Goal: Task Accomplishment & Management: Complete application form

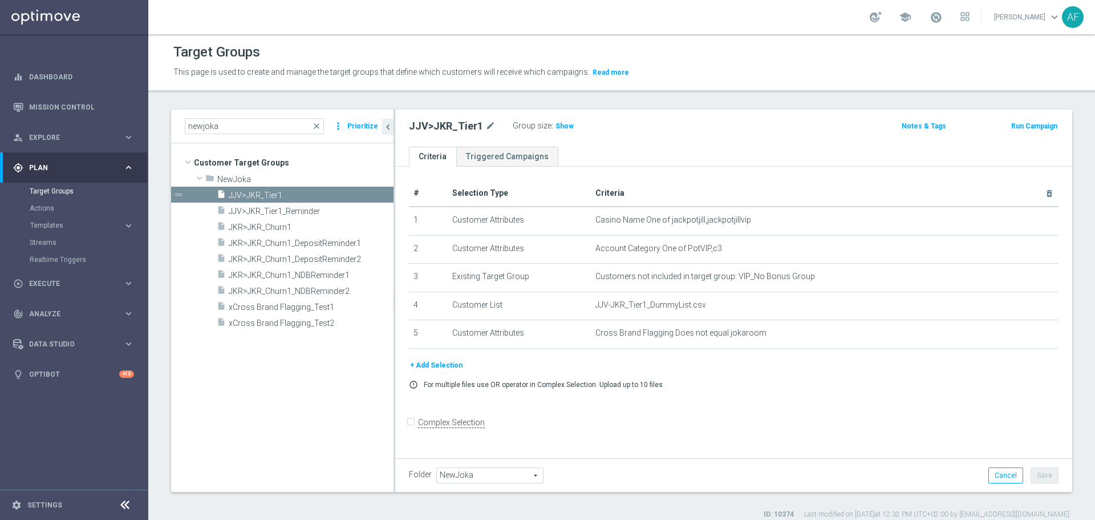
click at [179, 124] on div "newjoka close more_vert Prioritize" at bounding box center [282, 127] width 222 height 34
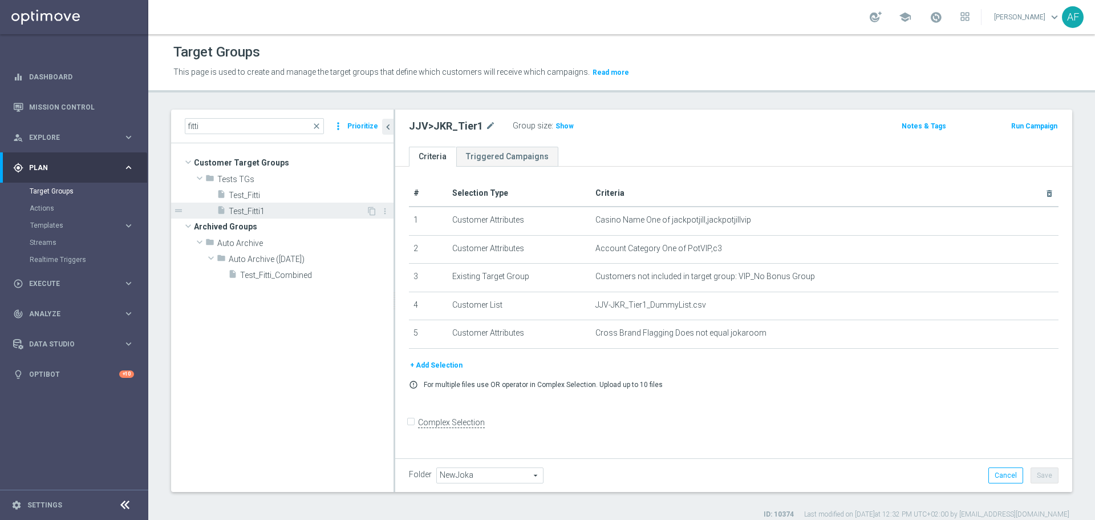
type input "fitti"
click at [281, 211] on span "Test_Fitti1" at bounding box center [297, 211] width 137 height 10
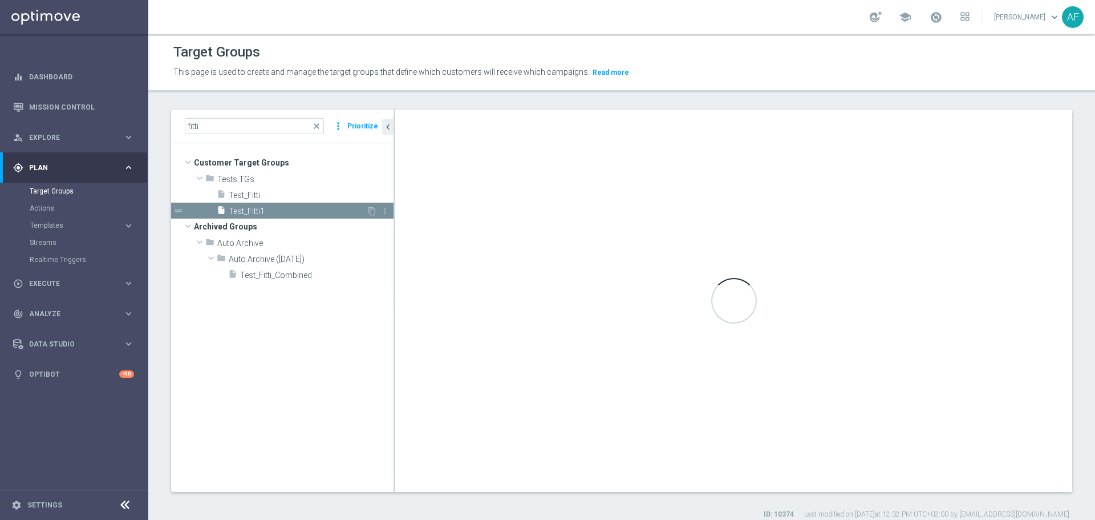
type input "Tests TGs"
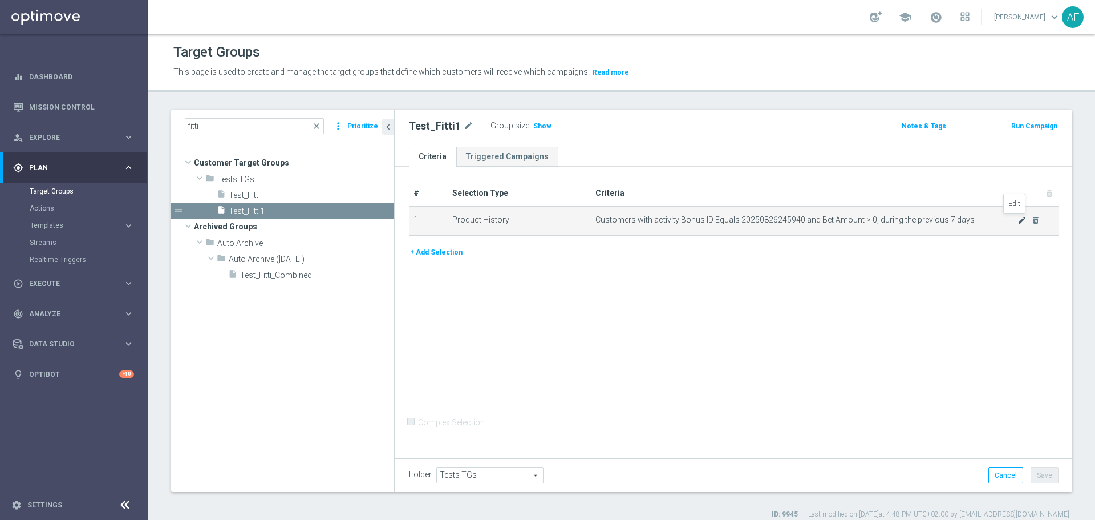
click at [1018, 221] on icon "mode_edit" at bounding box center [1022, 220] width 9 height 9
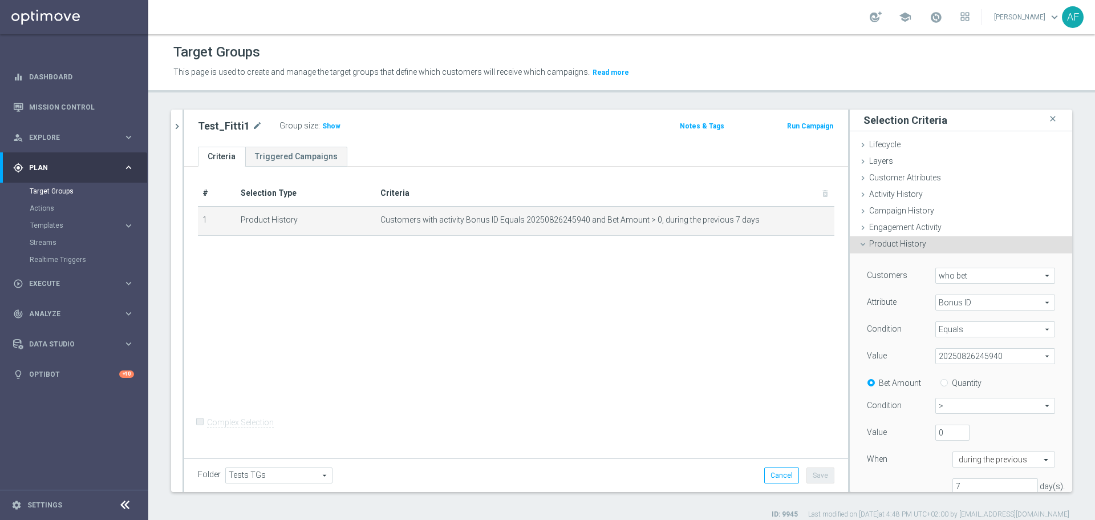
drag, startPoint x: 972, startPoint y: 359, endPoint x: 985, endPoint y: 357, distance: 12.7
click at [972, 359] on span "20250826245940" at bounding box center [995, 355] width 119 height 15
click at [989, 357] on input "search" at bounding box center [995, 356] width 120 height 16
paste input "20250903469630"
drag, startPoint x: 1000, startPoint y: 353, endPoint x: 897, endPoint y: 345, distance: 103.5
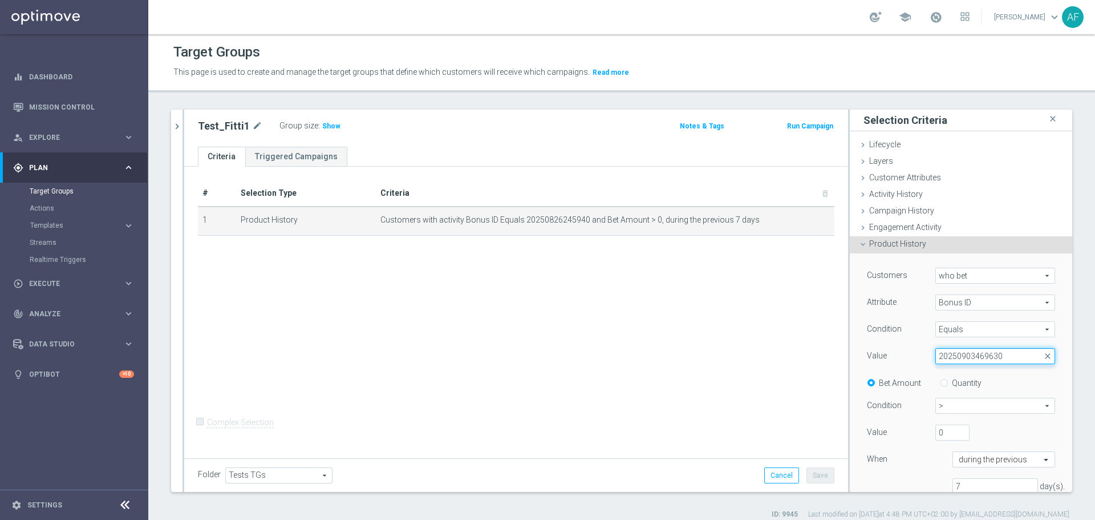
click at [897, 345] on div "Customers who bet who bet arrow_drop_down search Attribute Bonus ID Bonus ID ar…" at bounding box center [961, 386] width 188 height 236
type input "20250903469630"
click at [1000, 354] on span "20250826245940" at bounding box center [995, 355] width 119 height 15
click at [996, 355] on input "search" at bounding box center [995, 356] width 120 height 16
click at [913, 341] on div "Customers who bet who bet arrow_drop_down search Attribute Bonus ID Bonus ID ar…" at bounding box center [961, 386] width 188 height 236
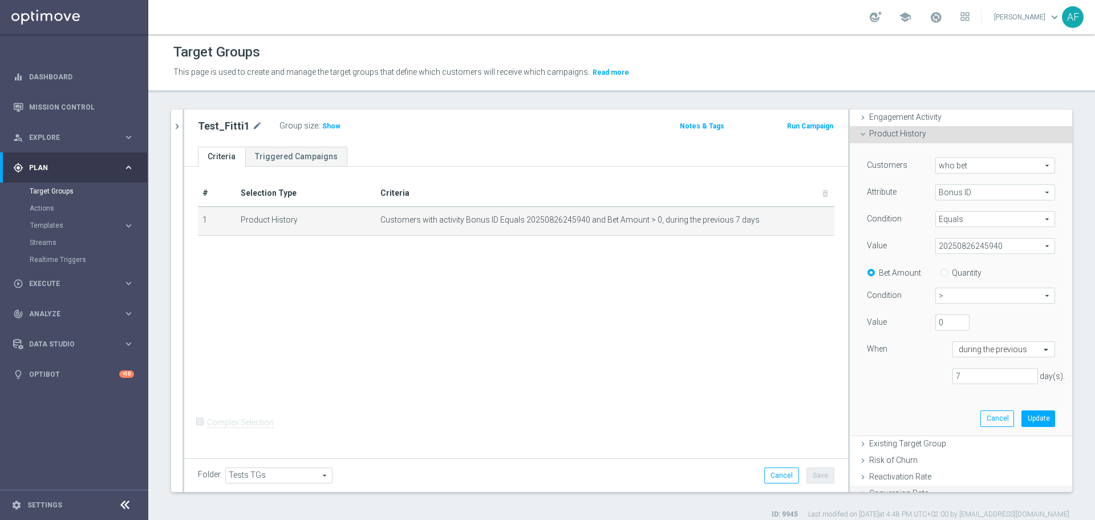
scroll to position [171, 0]
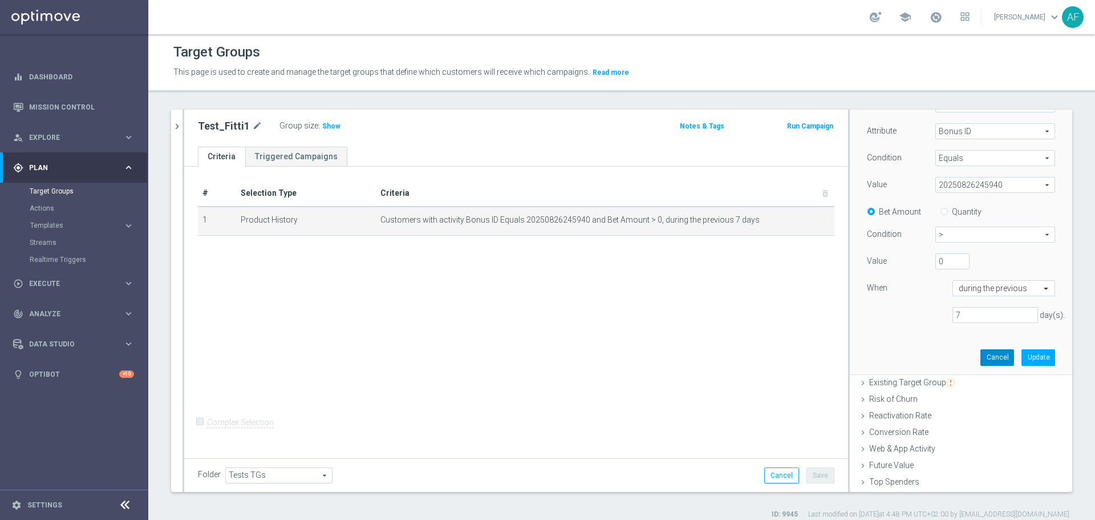
click at [988, 358] on button "Cancel" at bounding box center [997, 357] width 34 height 16
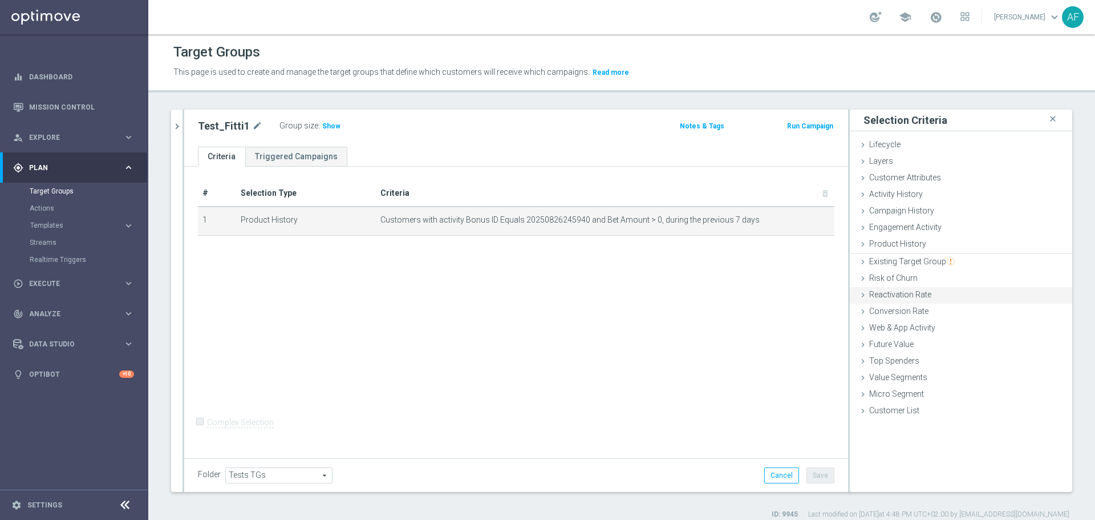
scroll to position [0, 0]
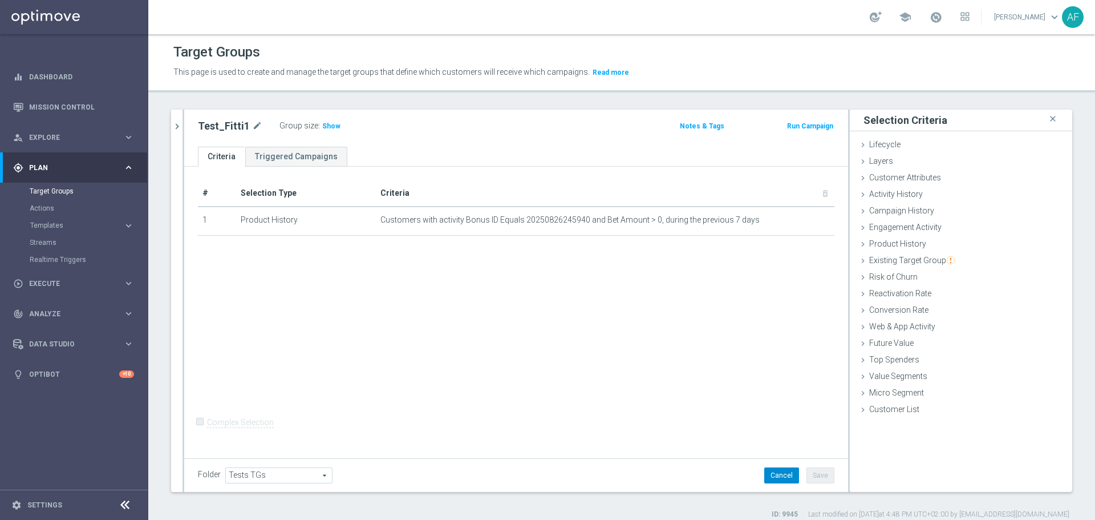
click at [769, 476] on button "Cancel" at bounding box center [781, 475] width 35 height 16
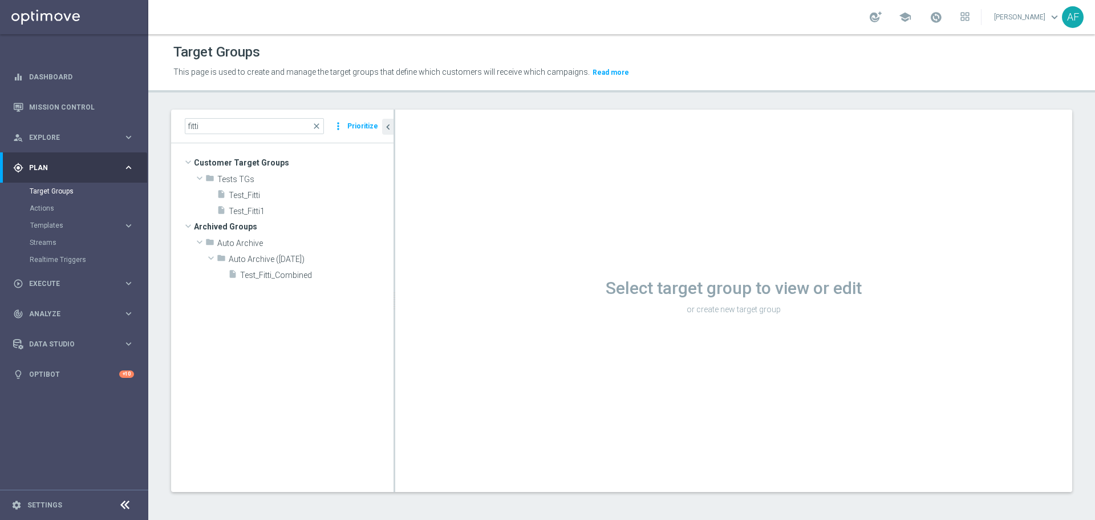
click at [86, 163] on div "gps_fixed Plan" at bounding box center [68, 168] width 110 height 10
click at [50, 159] on div "gps_fixed Plan keyboard_arrow_right" at bounding box center [73, 167] width 147 height 30
click at [50, 189] on link "Target Groups" at bounding box center [74, 191] width 89 height 9
click at [51, 225] on span "Templates" at bounding box center [71, 225] width 82 height 7
click at [50, 244] on link "Optimail" at bounding box center [76, 242] width 83 height 9
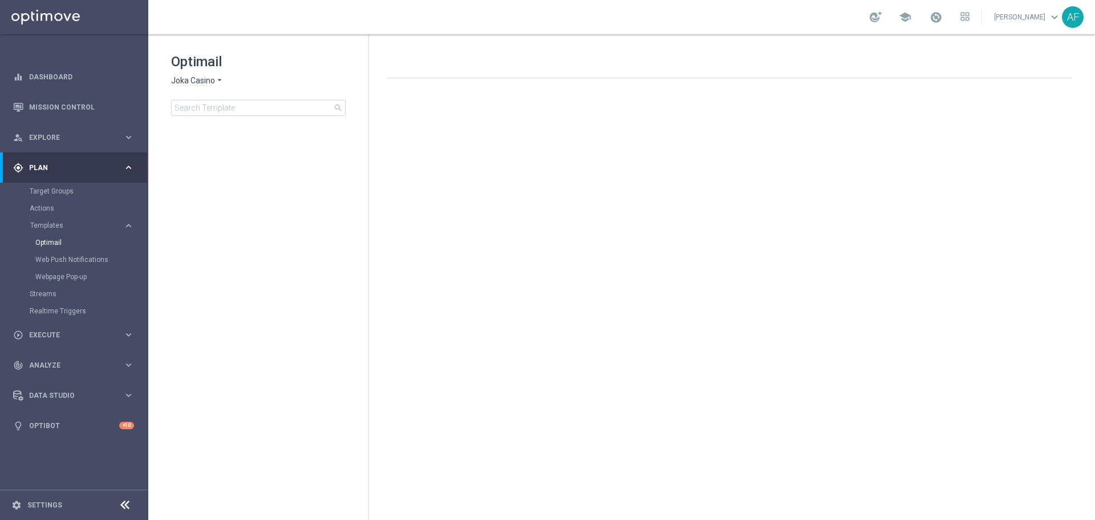
click at [216, 81] on icon "arrow_drop_down" at bounding box center [219, 80] width 9 height 11
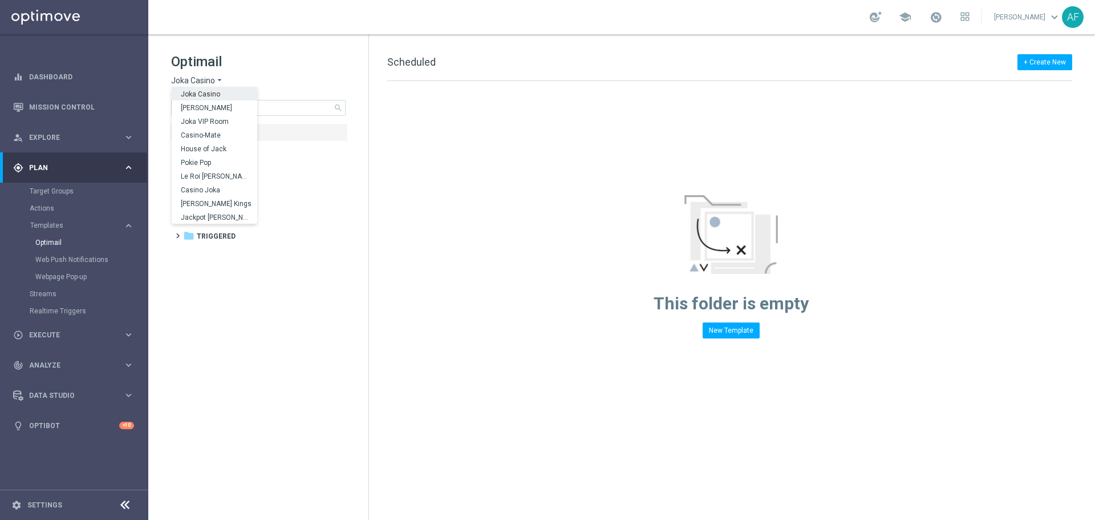
click at [270, 73] on div "Optimail Joka Casino arrow_drop_down × Joka Casino [GEOGRAPHIC_DATA] [PERSON_NA…" at bounding box center [269, 83] width 197 height 63
click at [242, 185] on span "2 Extra Send" at bounding box center [230, 188] width 46 height 10
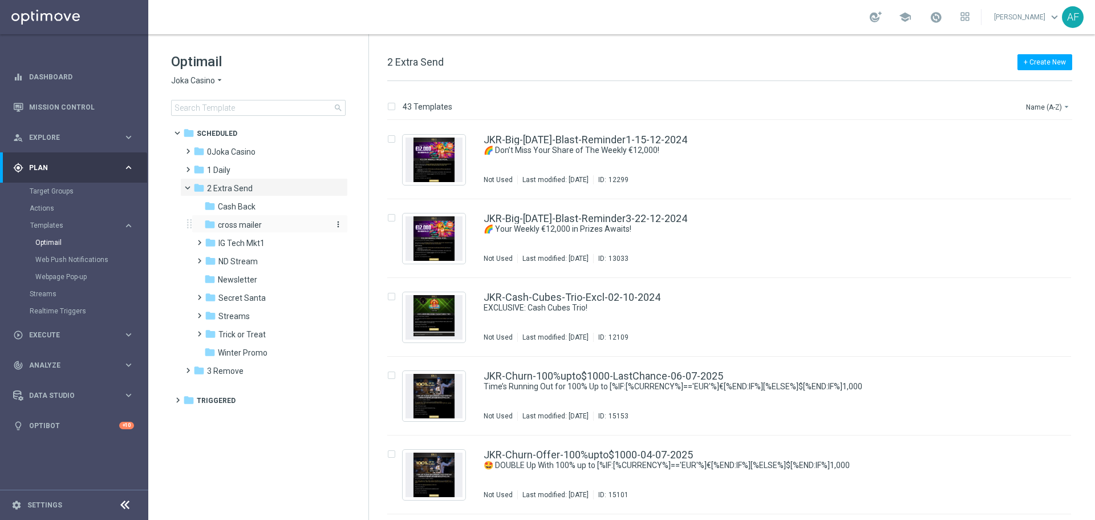
click at [249, 222] on span "cross mailer" at bounding box center [240, 225] width 44 height 10
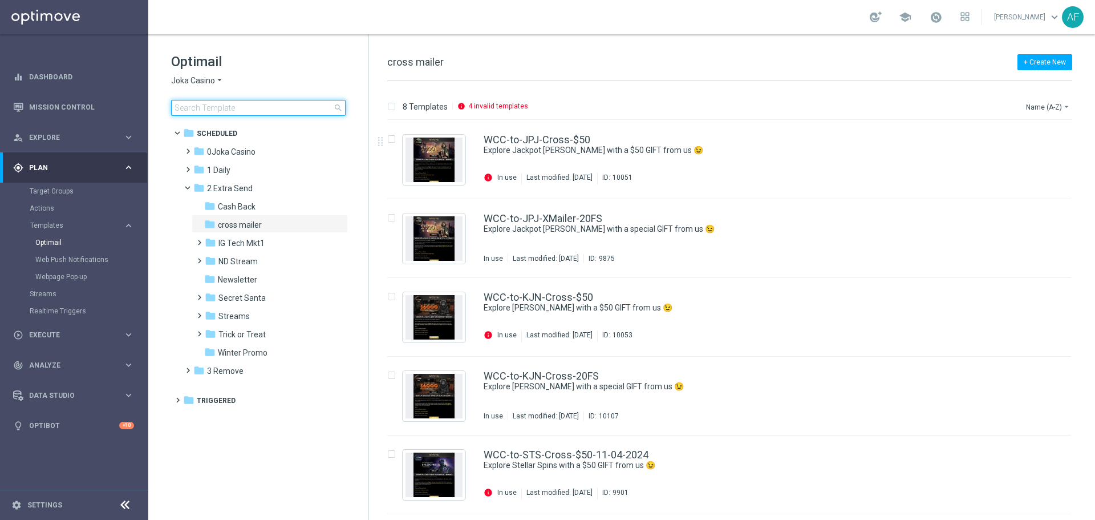
click at [270, 114] on input at bounding box center [258, 108] width 175 height 16
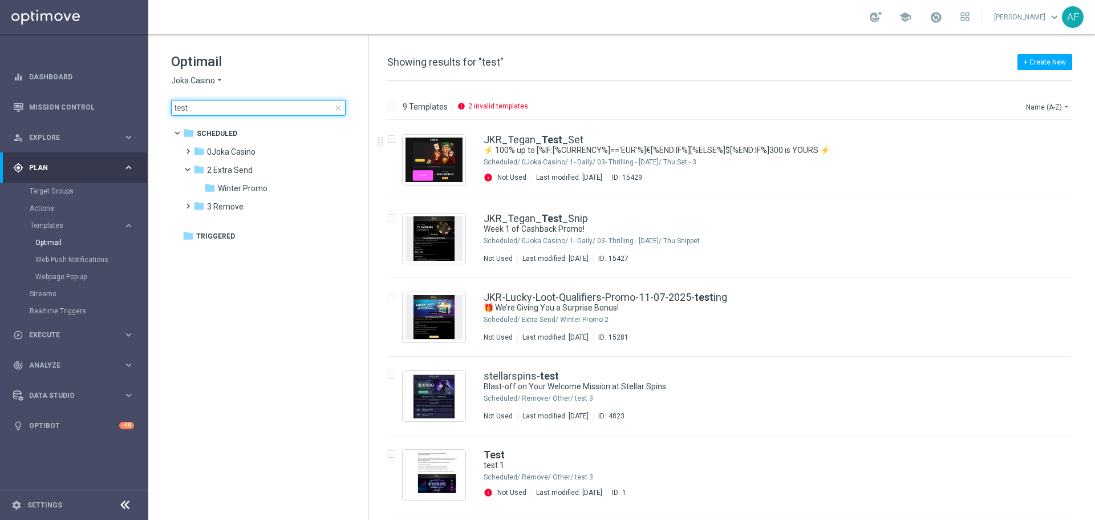
drag, startPoint x: 198, startPoint y: 104, endPoint x: 165, endPoint y: 107, distance: 33.7
click at [165, 107] on div "Optimail Joka Casino arrow_drop_down × Joka Casino test close folder 1 Folder f…" at bounding box center [258, 112] width 220 height 157
type input "test"
click at [216, 78] on icon "arrow_drop_down" at bounding box center [219, 80] width 9 height 11
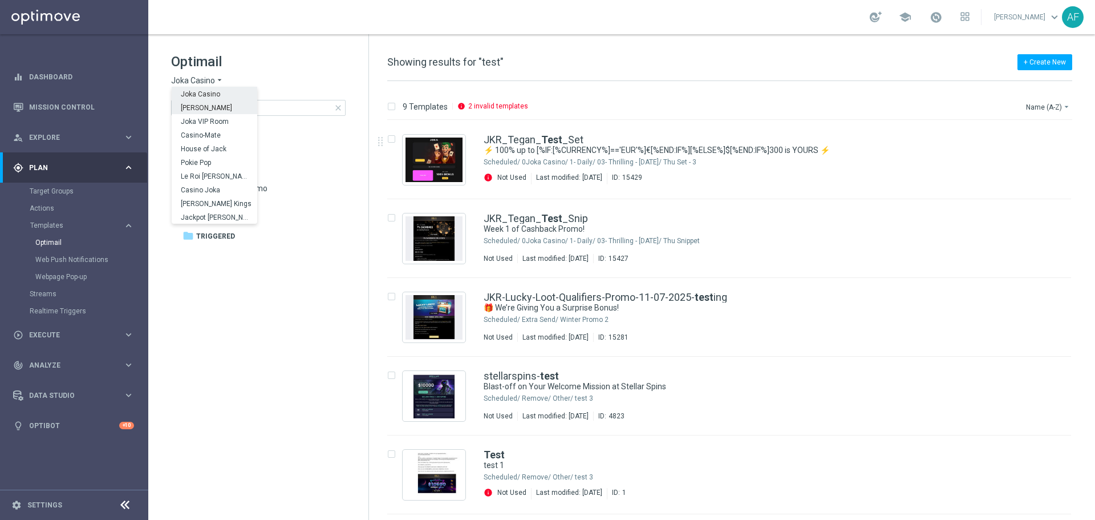
click at [0, 0] on span "[PERSON_NAME]" at bounding box center [0, 0] width 0 height 0
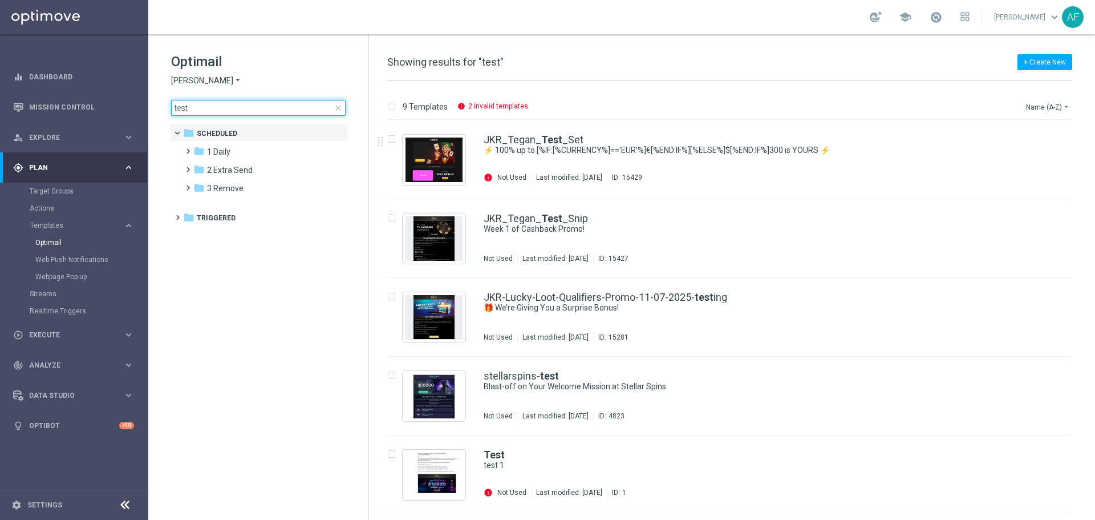
click at [212, 107] on input "test" at bounding box center [258, 108] width 175 height 16
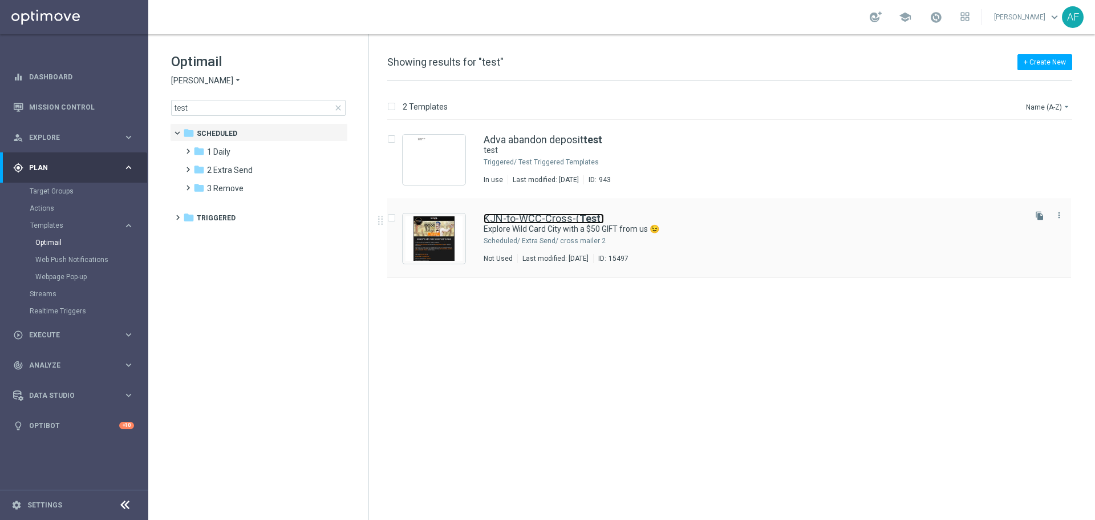
click at [554, 222] on link "KJN-to-WCC-Cross-( Test )" at bounding box center [544, 218] width 120 height 10
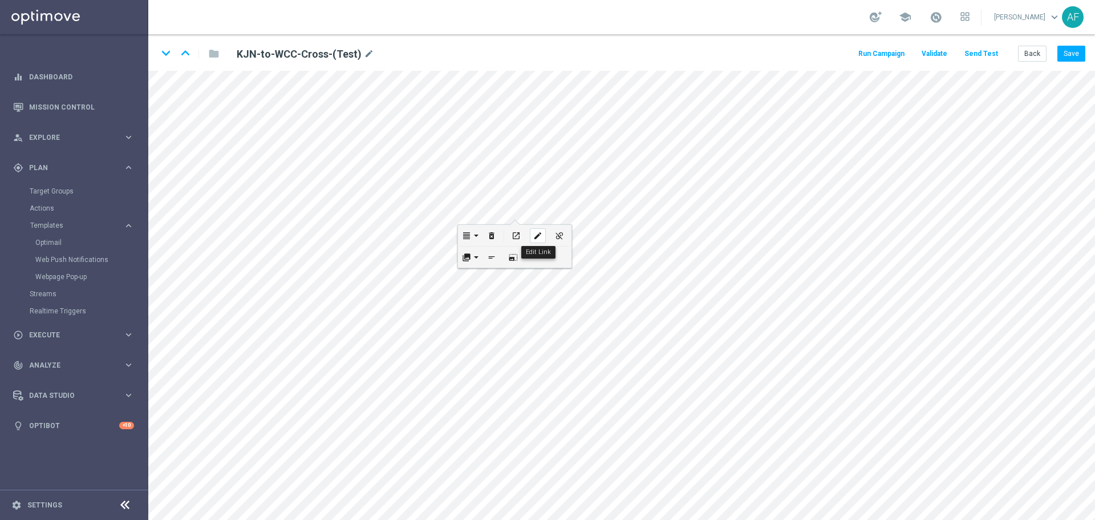
click at [534, 237] on icon "edit" at bounding box center [537, 235] width 9 height 9
click at [512, 243] on input "[URL][DOMAIN_NAME]" at bounding box center [513, 243] width 125 height 16
drag, startPoint x: 475, startPoint y: 244, endPoint x: 455, endPoint y: 241, distance: 20.7
click at [474, 244] on input "[URL][DOMAIN_NAME]" at bounding box center [513, 243] width 125 height 16
paste input "[DOMAIN_NAME][URL]"
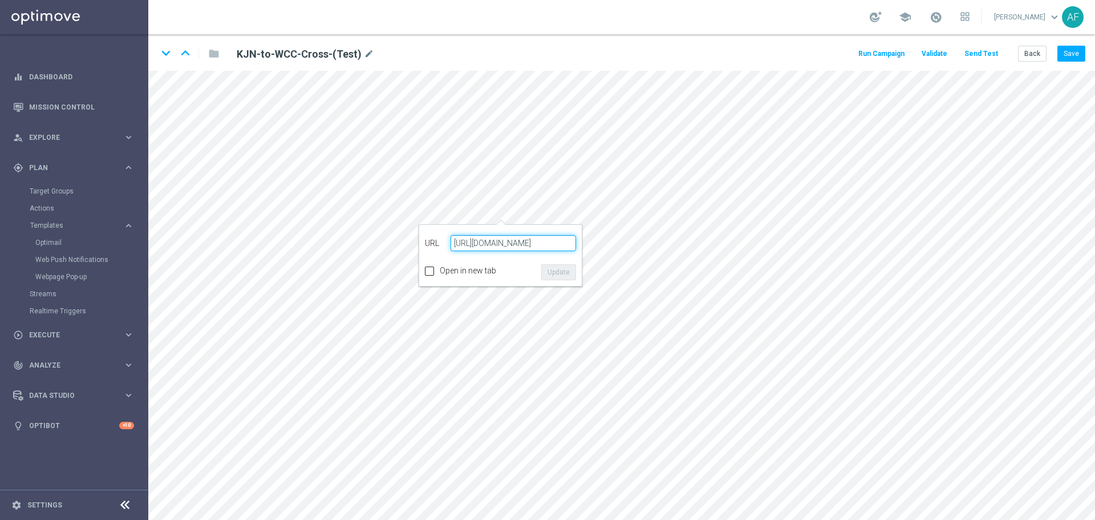
scroll to position [0, 93]
click at [570, 273] on button "Update" at bounding box center [558, 272] width 35 height 16
click at [501, 457] on icon "edit" at bounding box center [500, 459] width 9 height 9
type input "[URL][DOMAIN_NAME]"
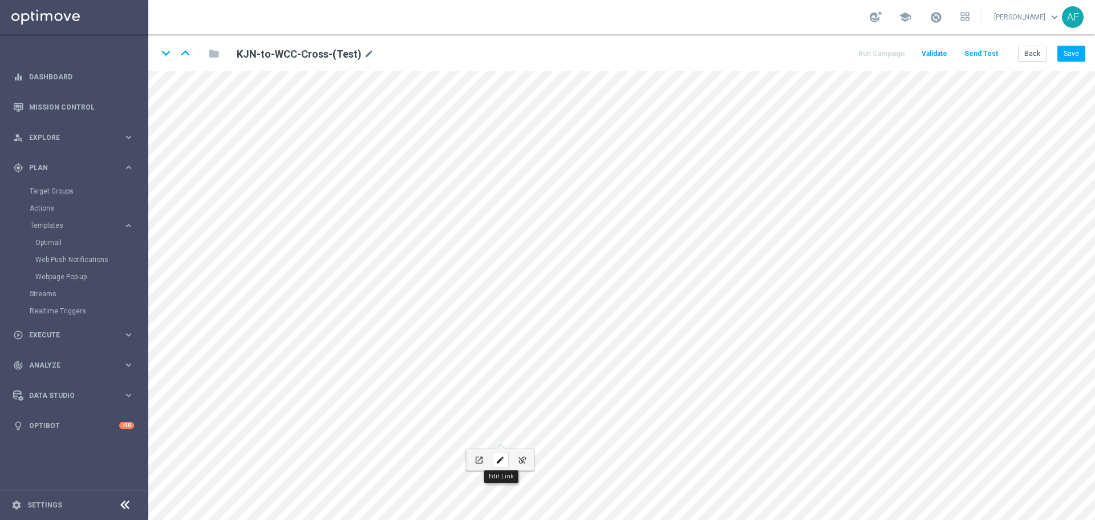
type input "SIGN UP"
checkbox input "true"
paste input "[DOMAIN_NAME][URL]"
type input "[URL][DOMAIN_NAME]"
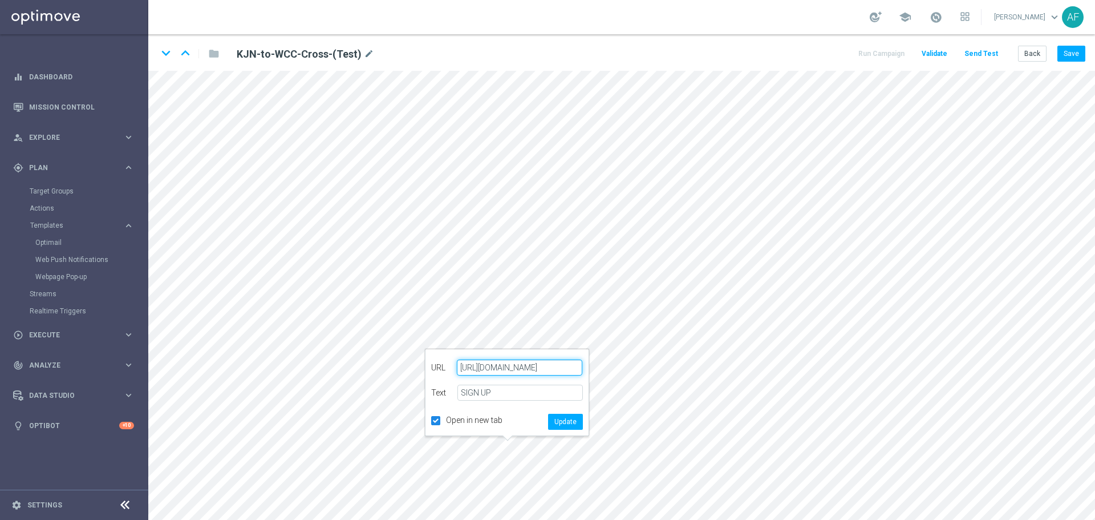
scroll to position [0, 93]
click at [566, 420] on button "Update" at bounding box center [565, 422] width 35 height 16
click at [1063, 55] on button "Save" at bounding box center [1071, 54] width 28 height 16
click at [982, 52] on button "Send Test" at bounding box center [981, 53] width 37 height 15
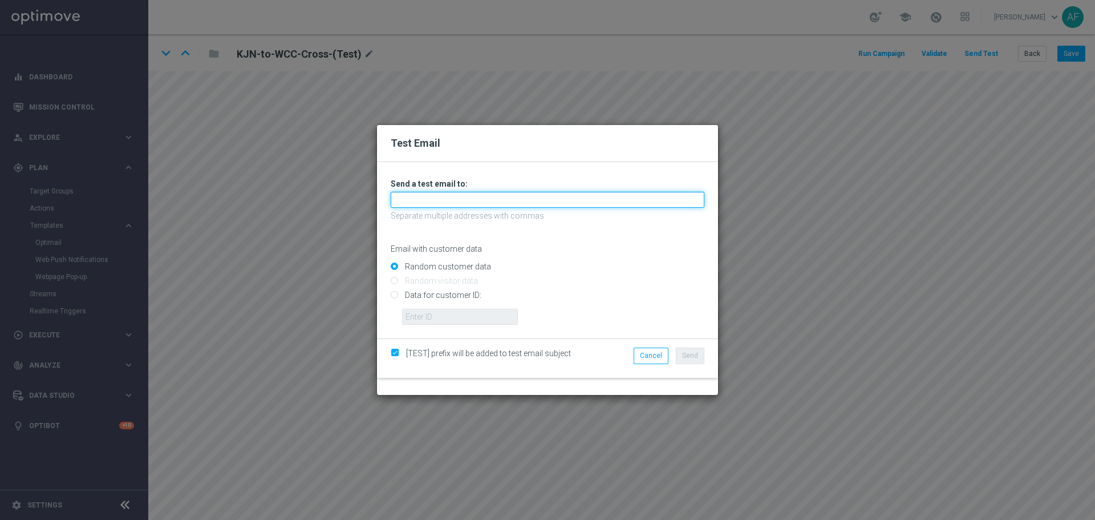
click at [544, 198] on input "text" at bounding box center [548, 200] width 314 height 16
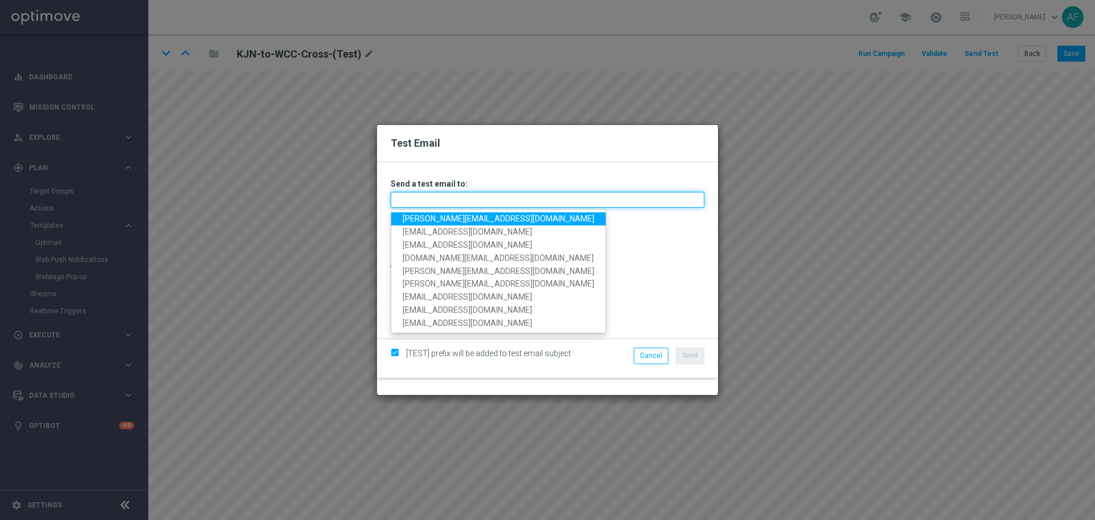
click at [495, 201] on input "text" at bounding box center [548, 200] width 314 height 16
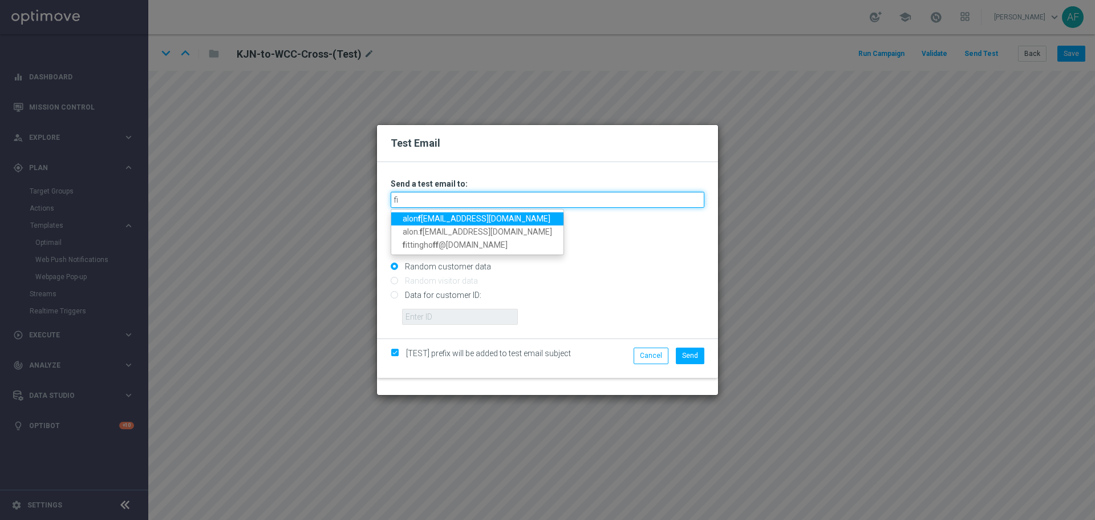
type input "fit"
type input "[PERSON_NAME][EMAIL_ADDRESS][DOMAIN_NAME]"
type input "fitti"
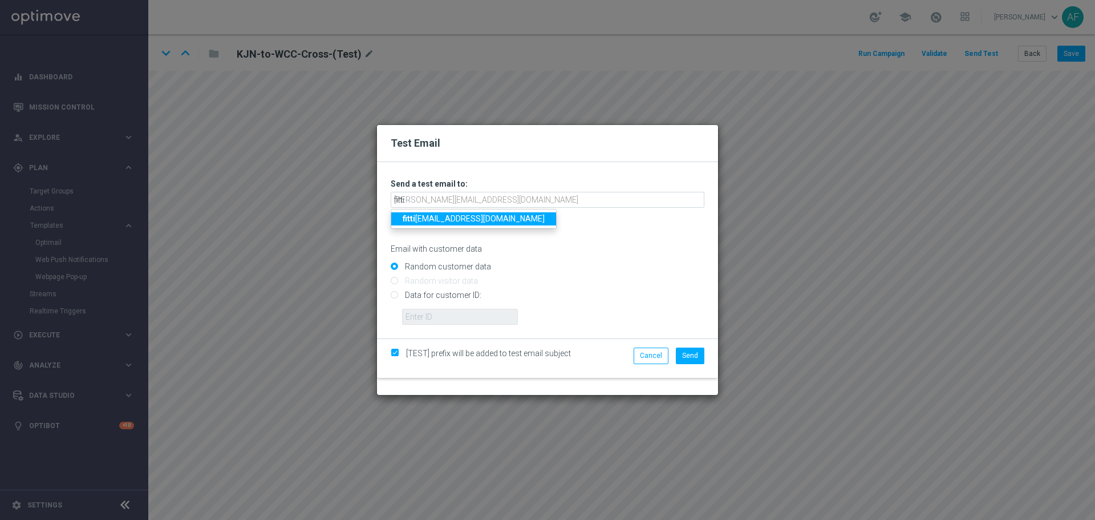
click at [485, 213] on link "[PERSON_NAME] [PERSON_NAME][EMAIL_ADDRESS][DOMAIN_NAME]" at bounding box center [473, 218] width 165 height 13
type input "[PERSON_NAME][EMAIL_ADDRESS][DOMAIN_NAME]"
click at [686, 354] on span "Send" at bounding box center [690, 355] width 16 height 8
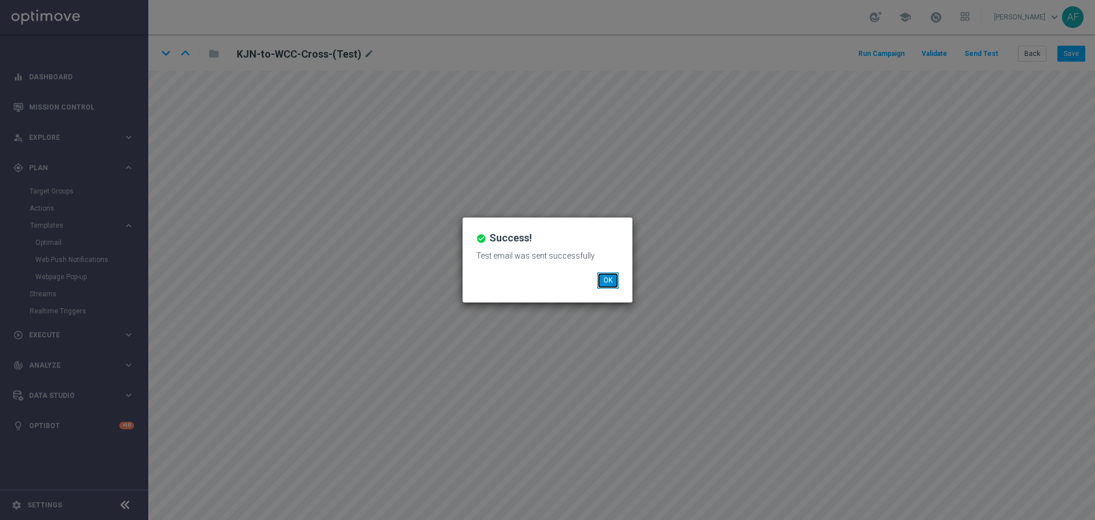
click at [611, 283] on button "OK" at bounding box center [608, 280] width 22 height 16
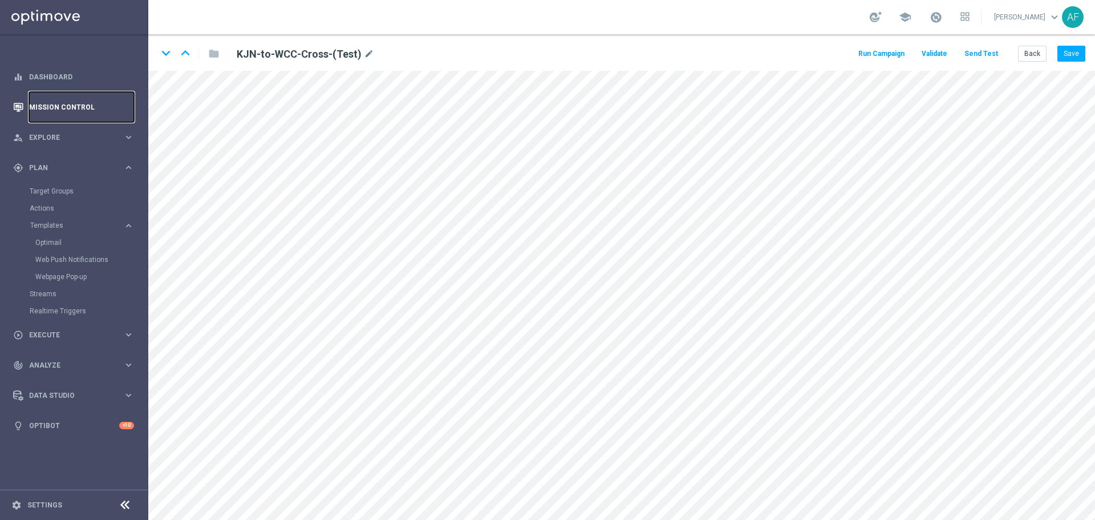
click at [43, 104] on link "Mission Control" at bounding box center [81, 107] width 105 height 30
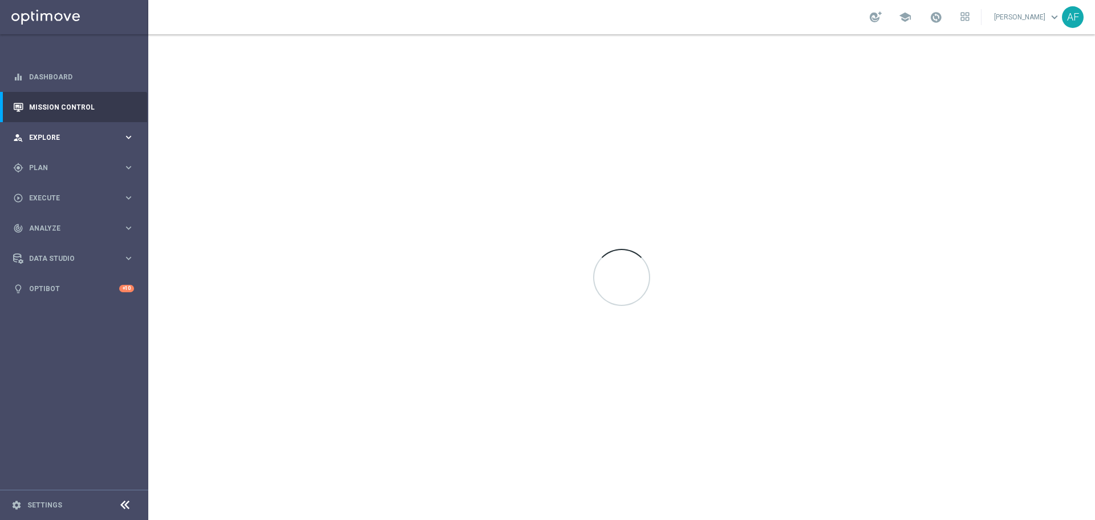
click at [51, 137] on span "Explore" at bounding box center [76, 137] width 94 height 7
click at [61, 140] on span "Explore" at bounding box center [76, 137] width 94 height 7
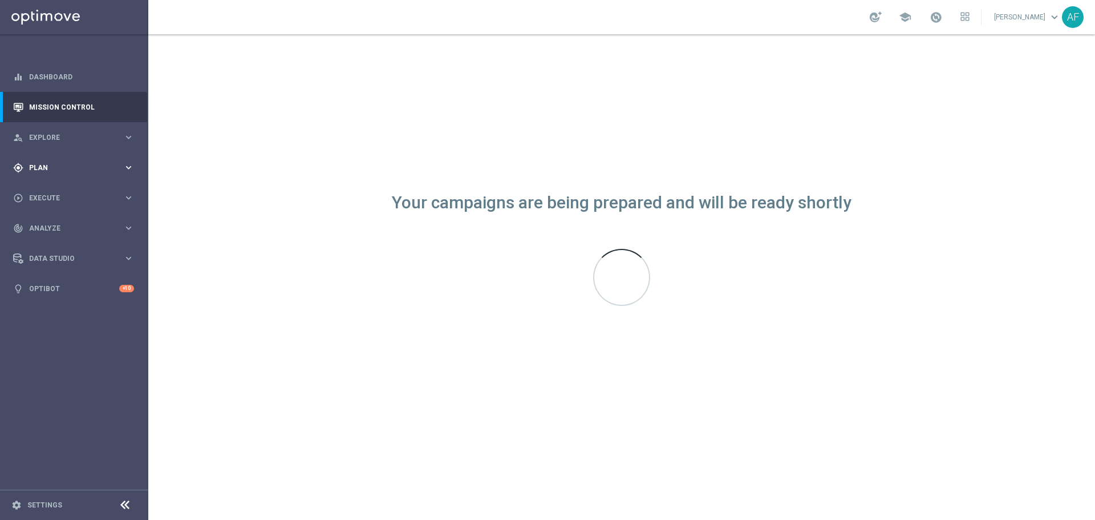
click at [63, 169] on span "Plan" at bounding box center [76, 167] width 94 height 7
click at [59, 227] on span "Templates" at bounding box center [71, 225] width 82 height 7
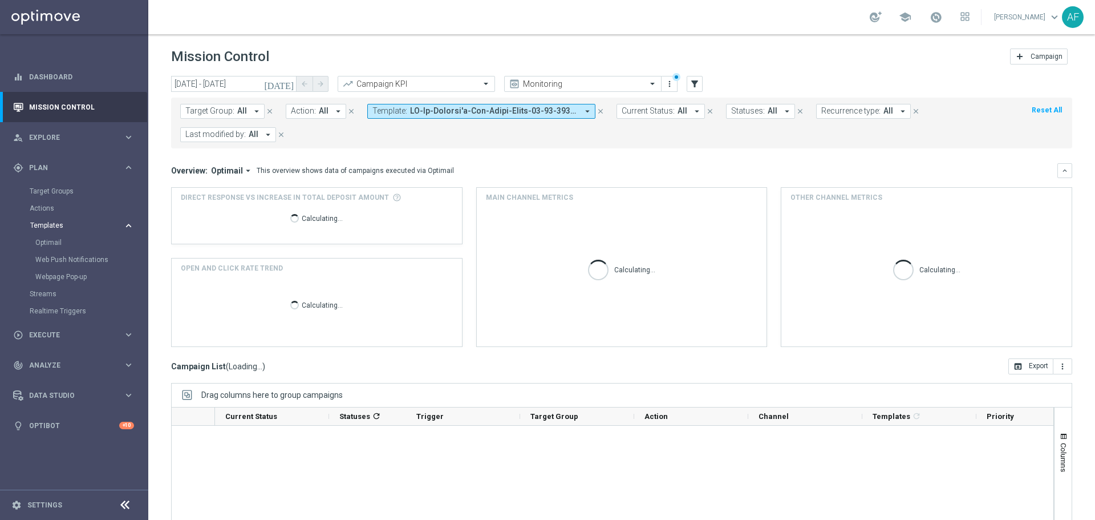
click at [60, 227] on span "Templates" at bounding box center [71, 225] width 82 height 7
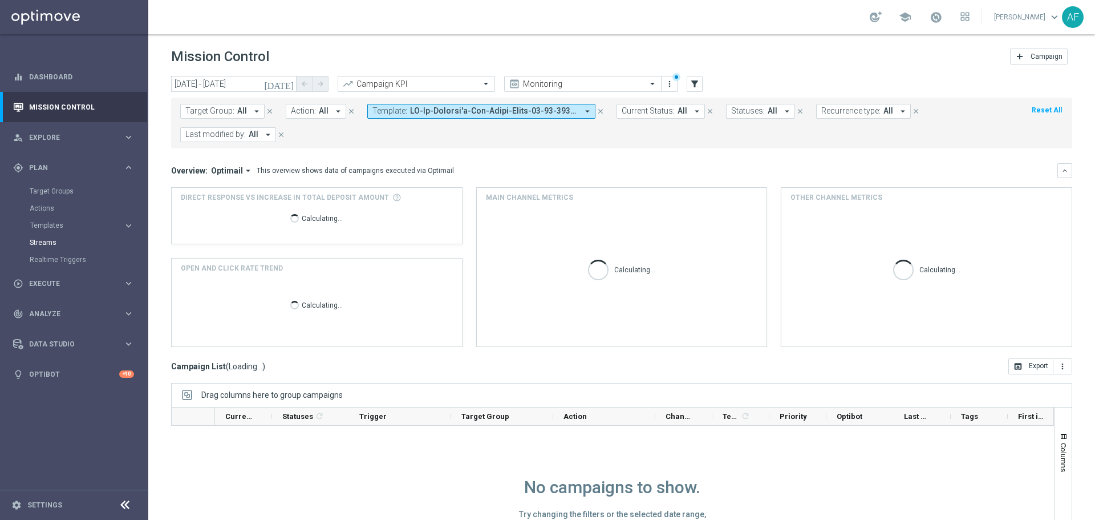
click at [56, 240] on link "Optimail" at bounding box center [76, 242] width 83 height 9
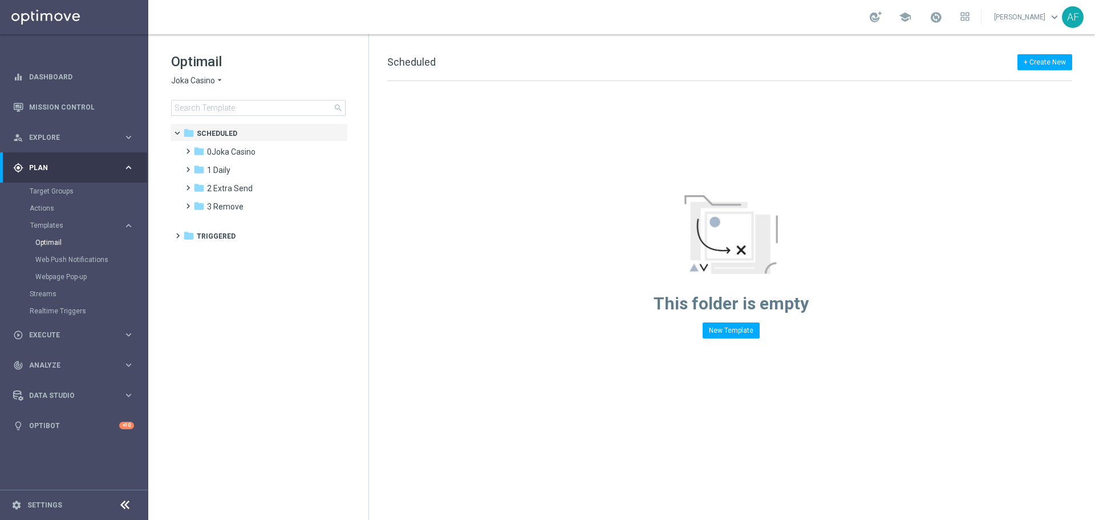
click at [214, 82] on span "Joka Casino" at bounding box center [193, 80] width 44 height 11
click at [0, 0] on span "[PERSON_NAME]" at bounding box center [0, 0] width 0 height 0
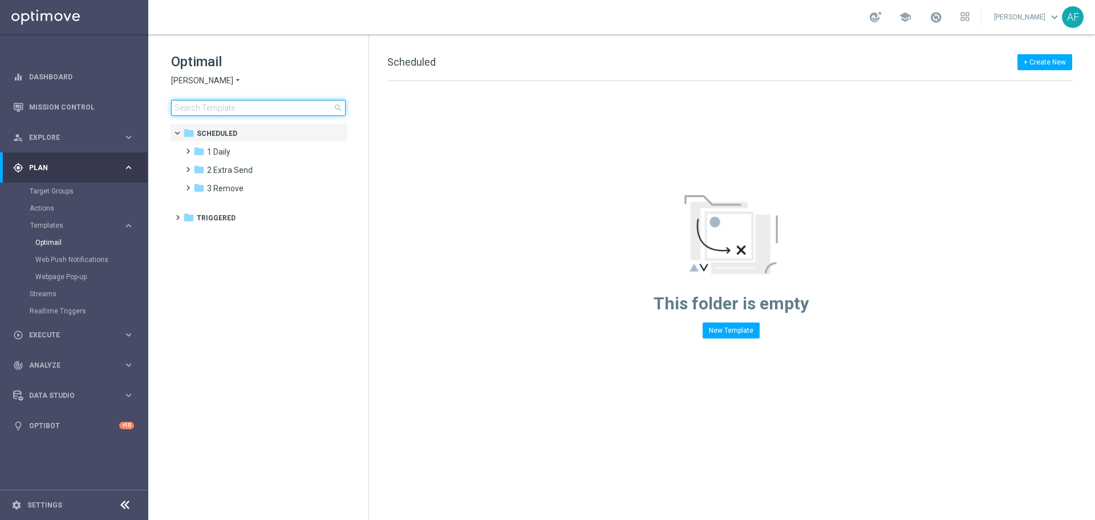
click at [226, 106] on input at bounding box center [258, 108] width 175 height 16
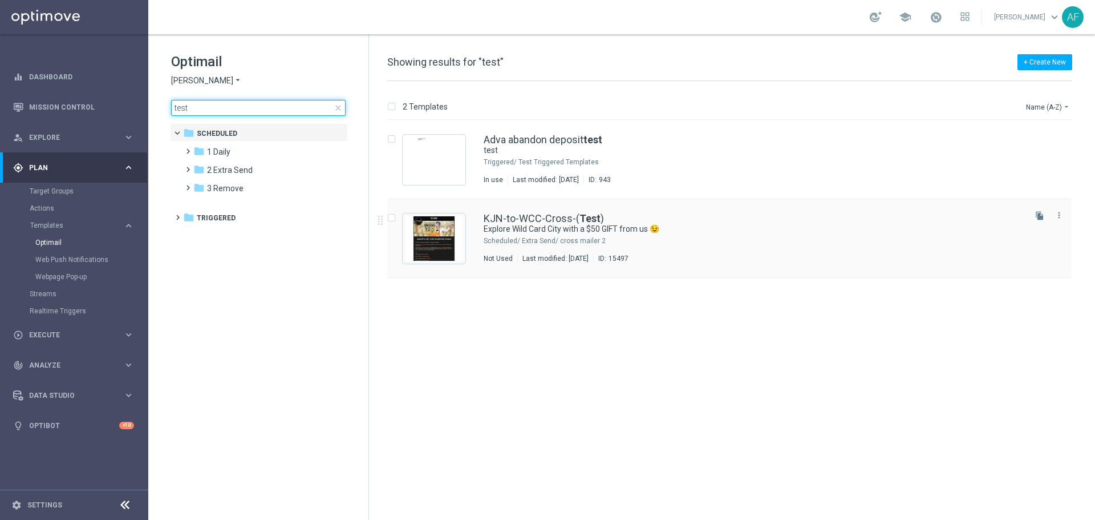
type input "test"
drag, startPoint x: 607, startPoint y: 217, endPoint x: 576, endPoint y: 222, distance: 31.9
click at [576, 222] on div "KJN-to-WCC-Cross-( Test )" at bounding box center [754, 218] width 540 height 10
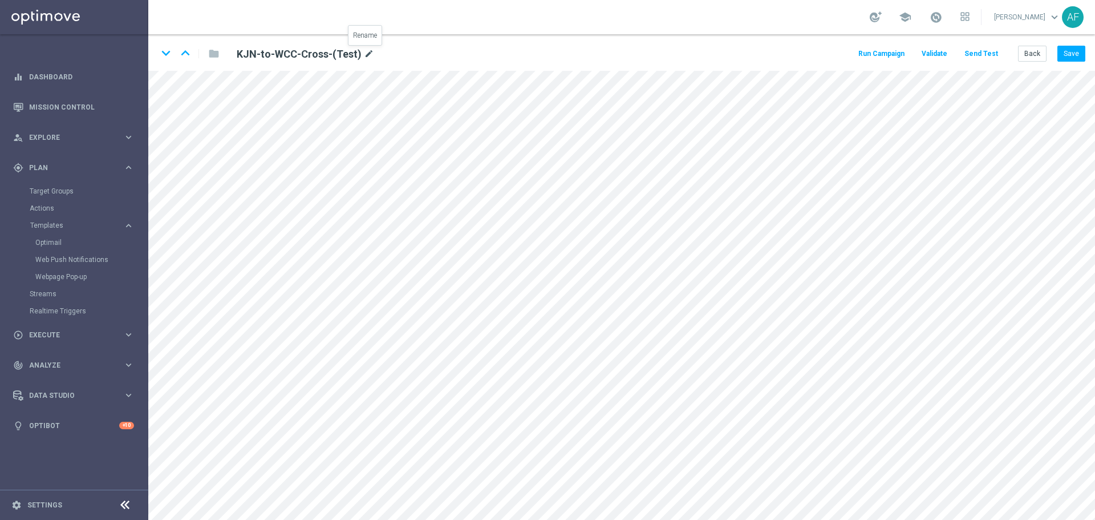
click at [364, 51] on icon "mode_edit" at bounding box center [369, 54] width 10 height 14
drag, startPoint x: 82, startPoint y: 104, endPoint x: 62, endPoint y: 106, distance: 20.6
click at [60, 103] on link "Mission Control" at bounding box center [81, 107] width 105 height 30
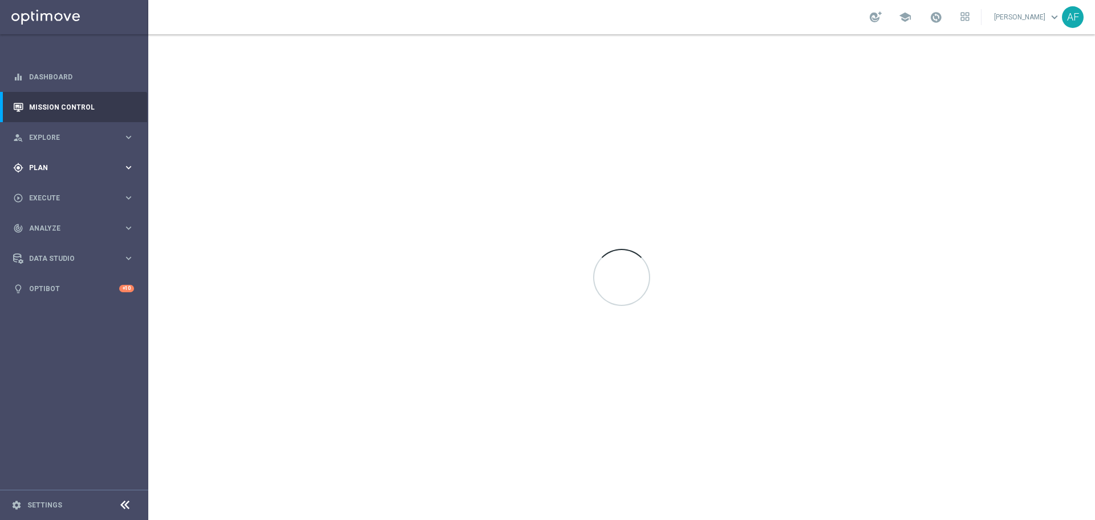
click at [58, 169] on span "Plan" at bounding box center [76, 167] width 94 height 7
click at [58, 242] on link "Optimail" at bounding box center [76, 242] width 83 height 9
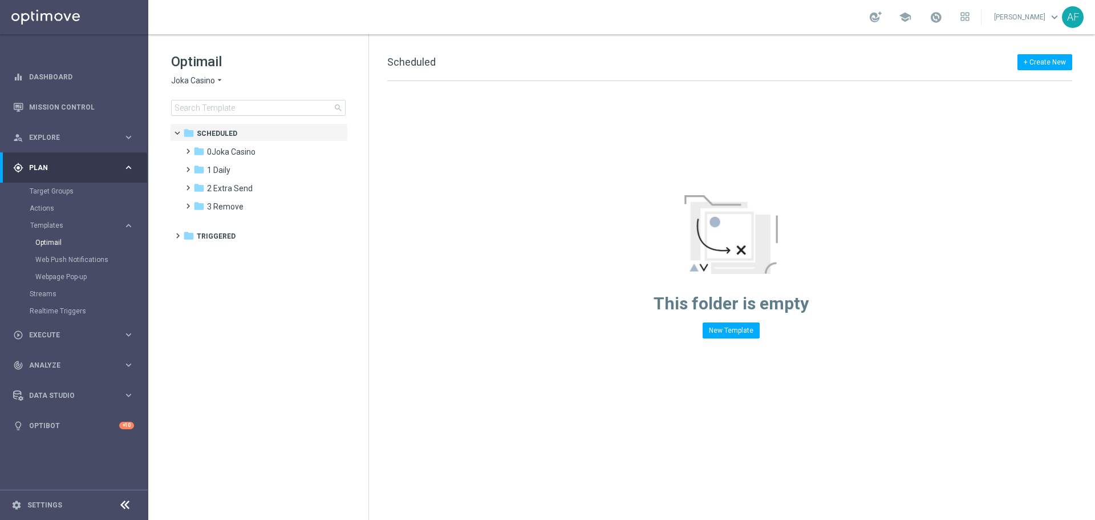
click at [196, 82] on span "Joka Casino" at bounding box center [193, 80] width 44 height 11
click at [200, 103] on div "[PERSON_NAME]" at bounding box center [215, 107] width 86 height 14
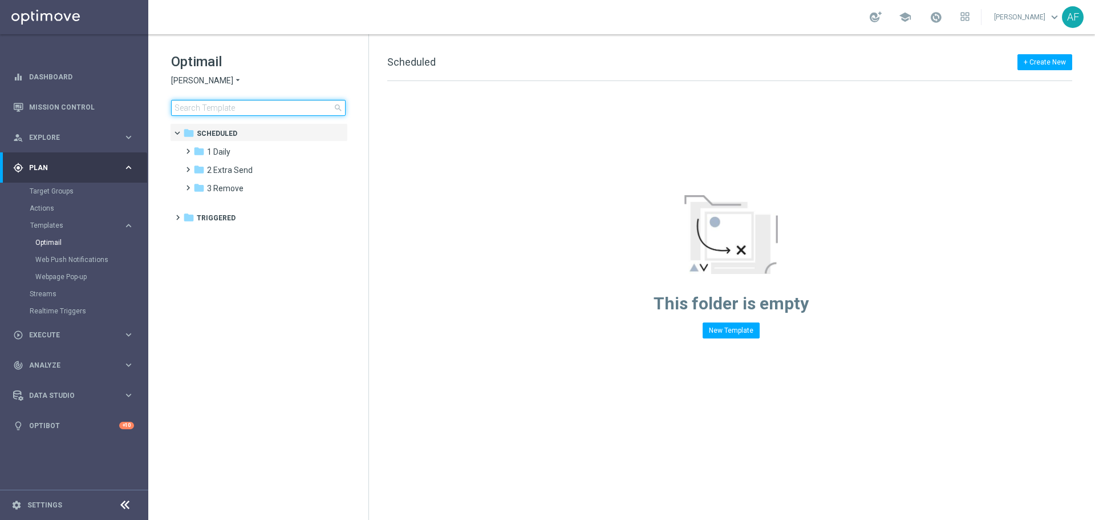
click at [219, 106] on input at bounding box center [258, 108] width 175 height 16
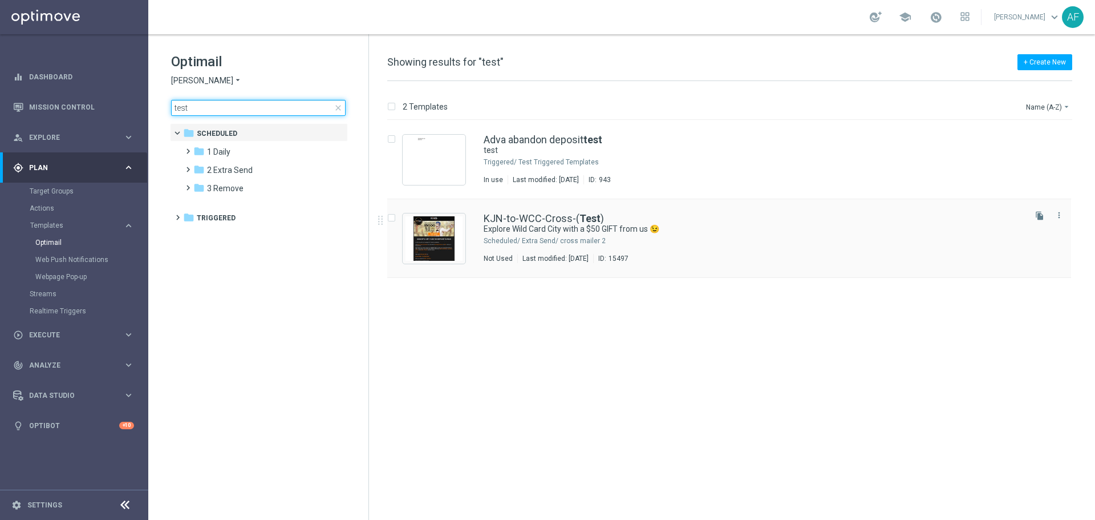
type input "test"
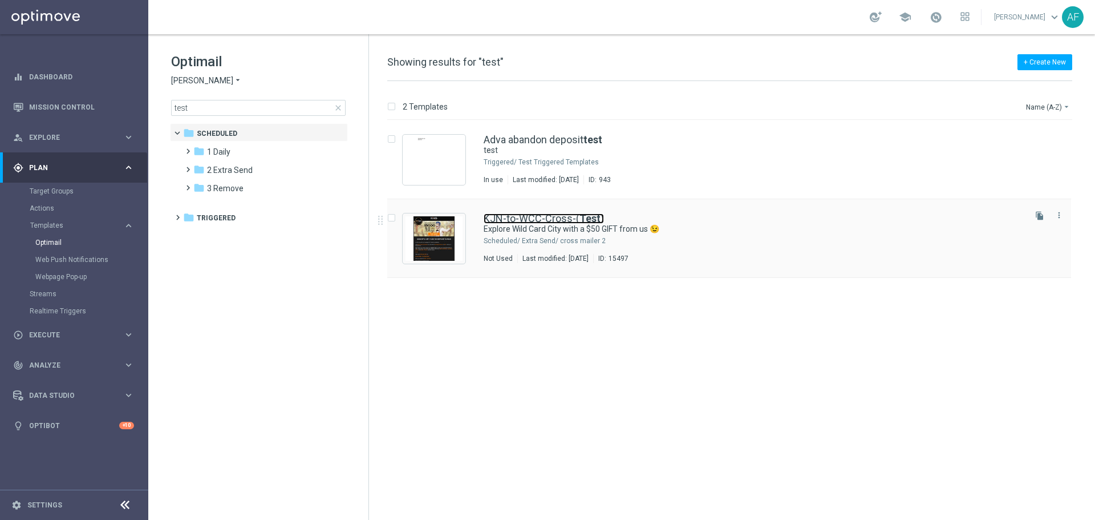
click at [517, 223] on link "KJN-to-WCC-Cross-( Test )" at bounding box center [544, 218] width 120 height 10
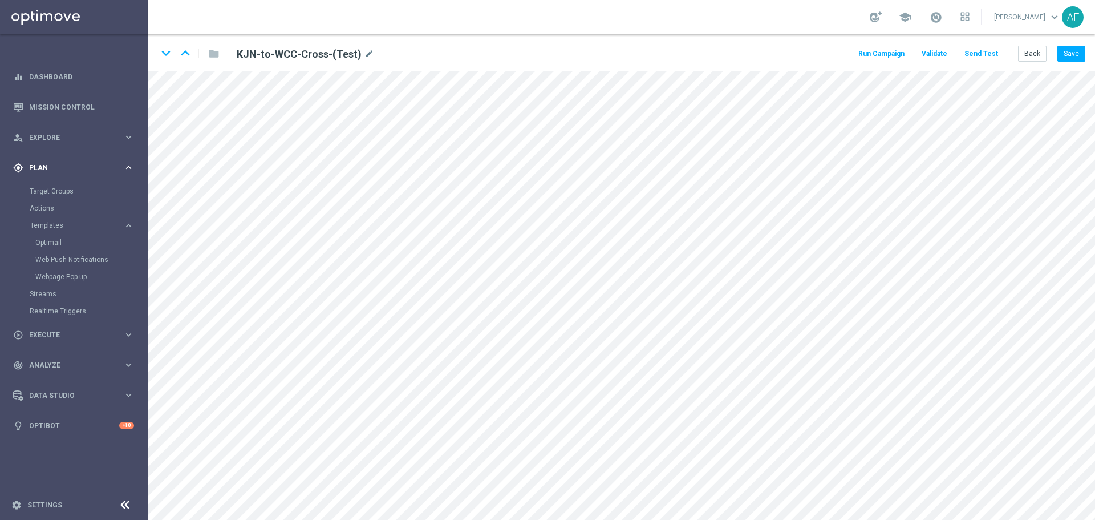
click at [63, 169] on span "Plan" at bounding box center [76, 167] width 94 height 7
click at [62, 202] on div "play_circle_outline Execute" at bounding box center [68, 198] width 110 height 10
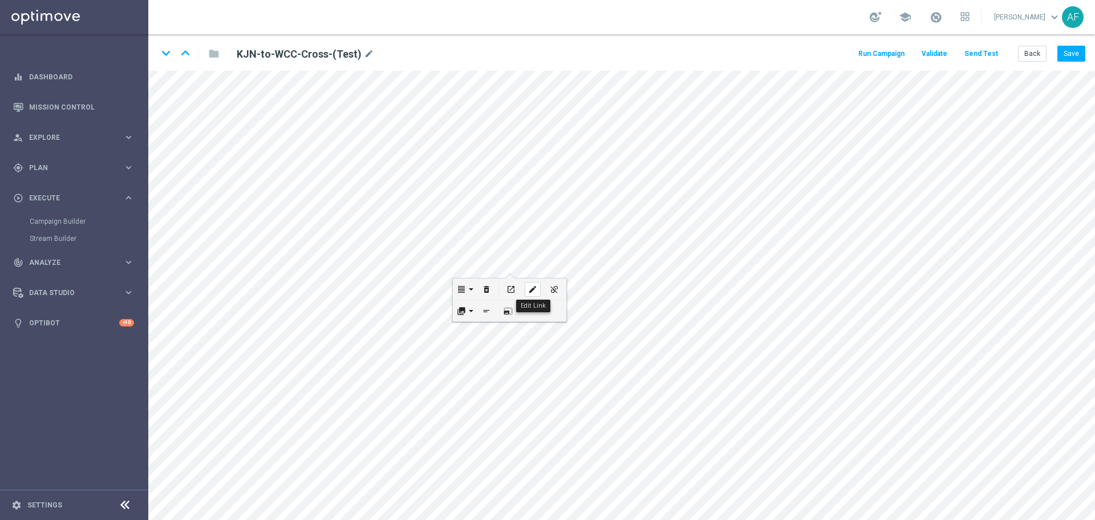
click at [532, 290] on icon "edit" at bounding box center [532, 289] width 9 height 9
click at [506, 293] on input "[URL][DOMAIN_NAME]" at bounding box center [507, 297] width 125 height 16
drag, startPoint x: 447, startPoint y: 296, endPoint x: 518, endPoint y: 298, distance: 71.3
click at [519, 298] on input "[URL][DOMAIN_NAME]" at bounding box center [507, 297] width 125 height 16
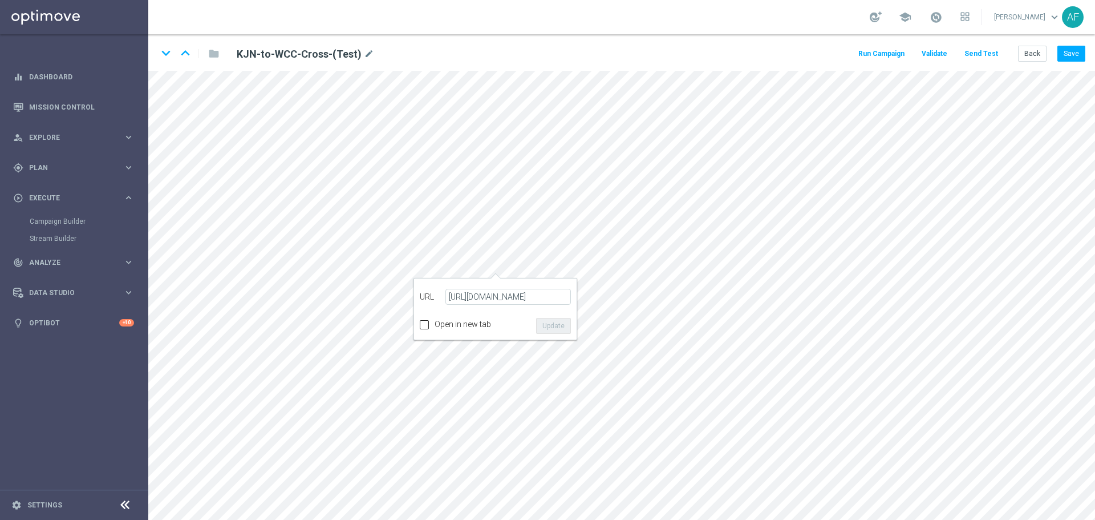
scroll to position [0, 0]
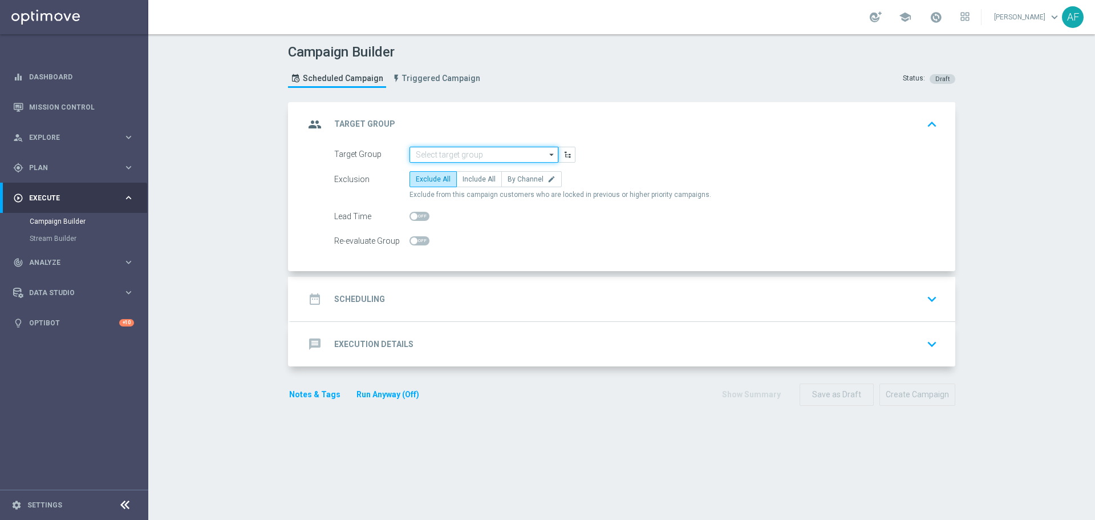
click at [475, 156] on input at bounding box center [484, 155] width 149 height 16
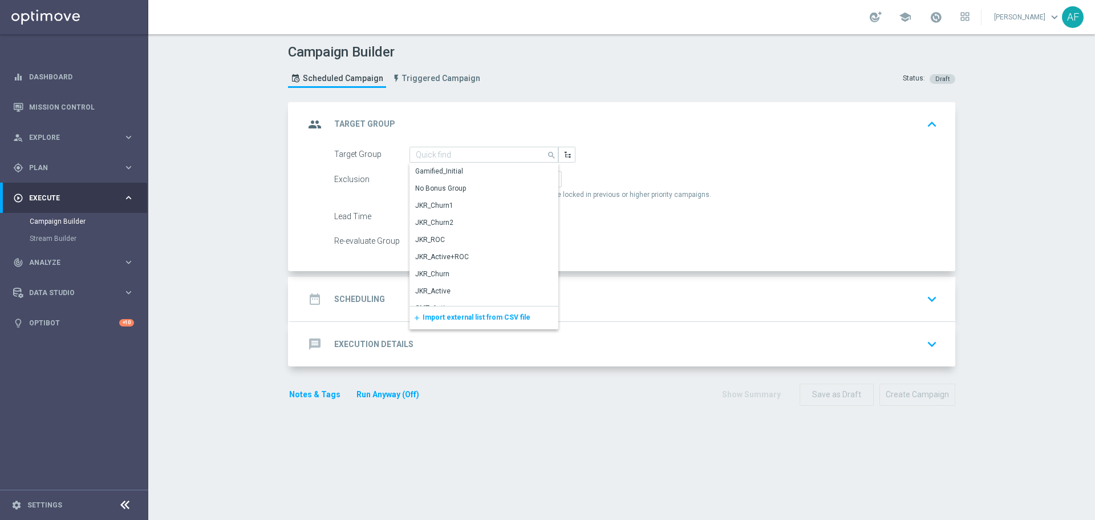
click at [498, 90] on div "Campaign Builder Scheduled Campaign Triggered Campaign Status: Draft" at bounding box center [621, 67] width 684 height 52
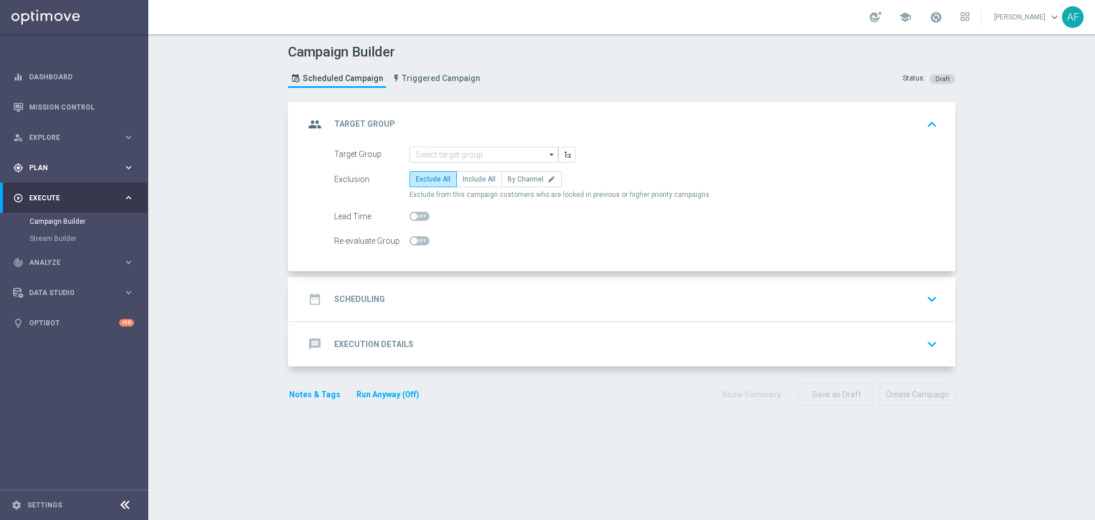
click at [98, 169] on span "Plan" at bounding box center [76, 167] width 94 height 7
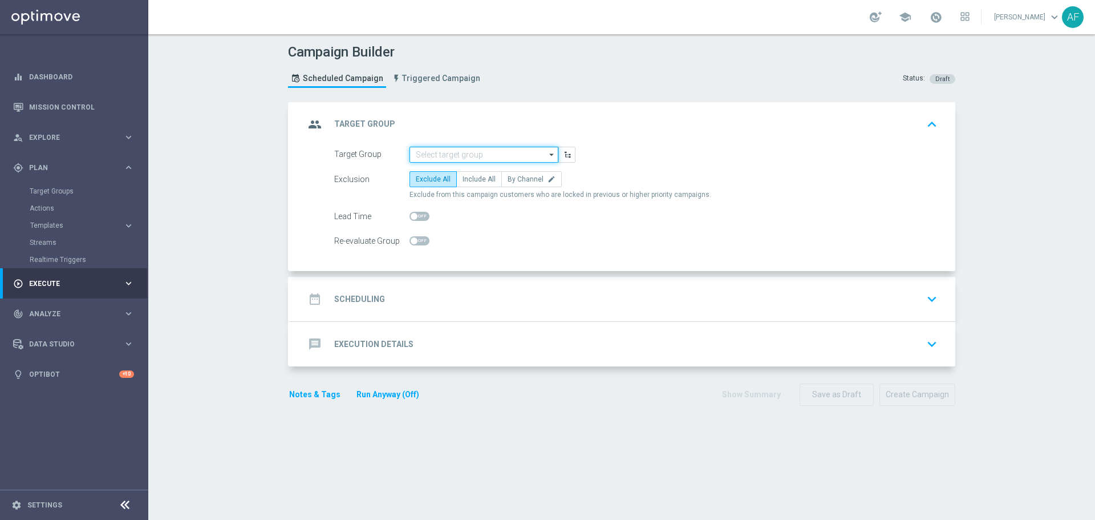
click at [541, 157] on input at bounding box center [484, 155] width 149 height 16
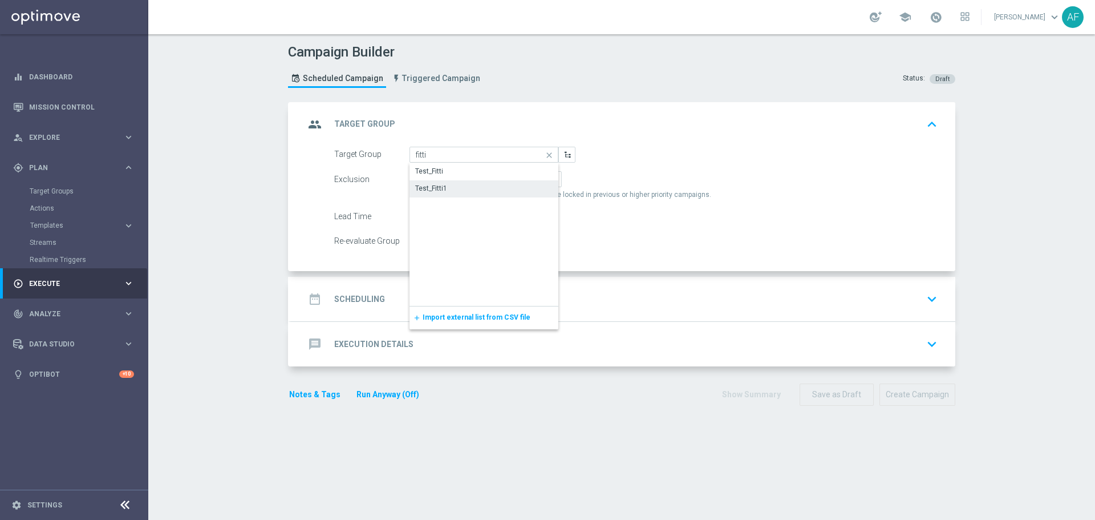
click at [488, 184] on div "Test_Fitti1" at bounding box center [484, 188] width 149 height 16
type input "Test_Fitti1"
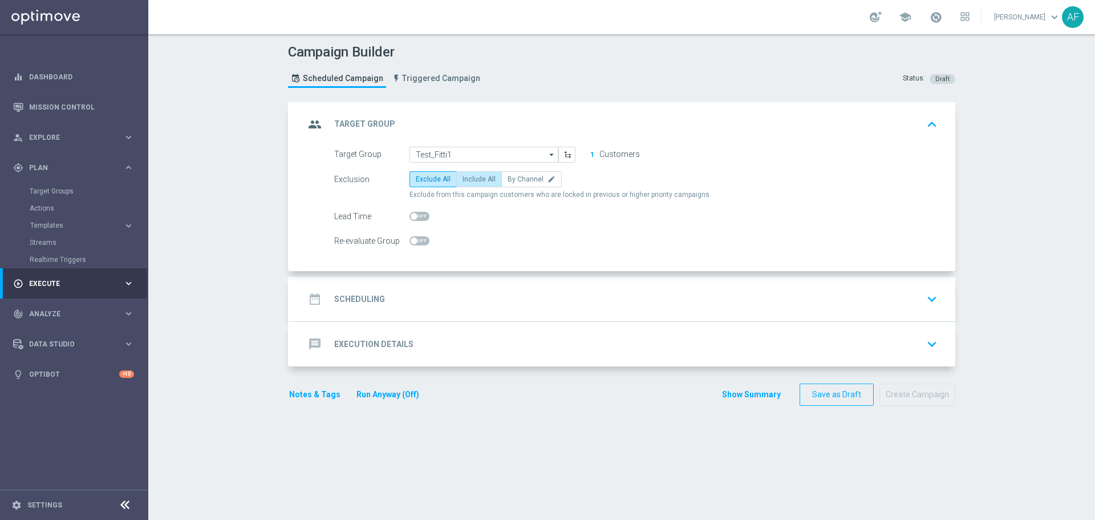
click at [475, 177] on span "Include All" at bounding box center [479, 179] width 33 height 8
click at [470, 177] on input "Include All" at bounding box center [466, 180] width 7 height 7
radio input "true"
click at [538, 293] on div "date_range Scheduling keyboard_arrow_down" at bounding box center [623, 299] width 637 height 22
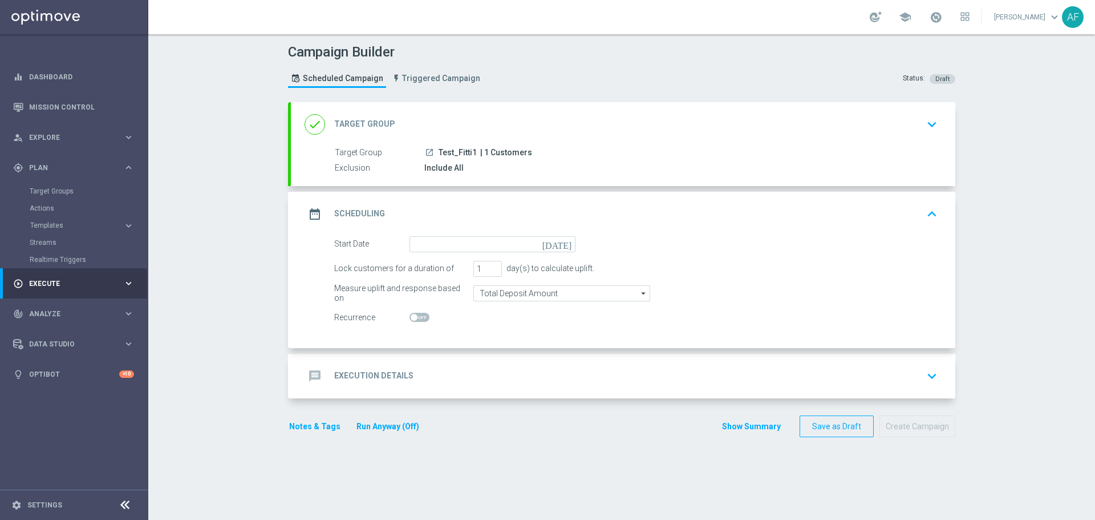
click at [563, 245] on icon "[DATE]" at bounding box center [559, 242] width 34 height 13
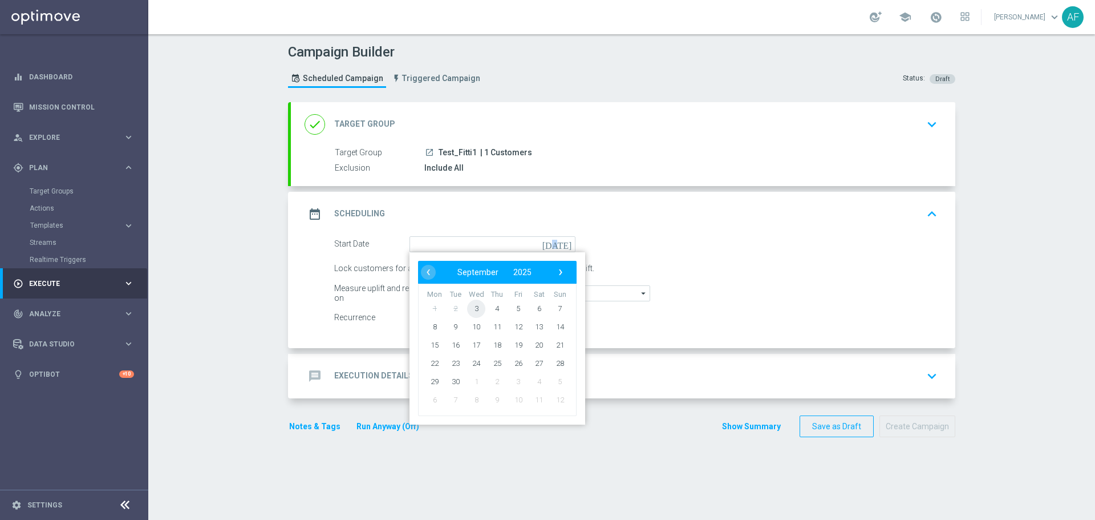
click at [472, 308] on span "3" at bounding box center [476, 308] width 18 height 18
type input "03 Sep 2025"
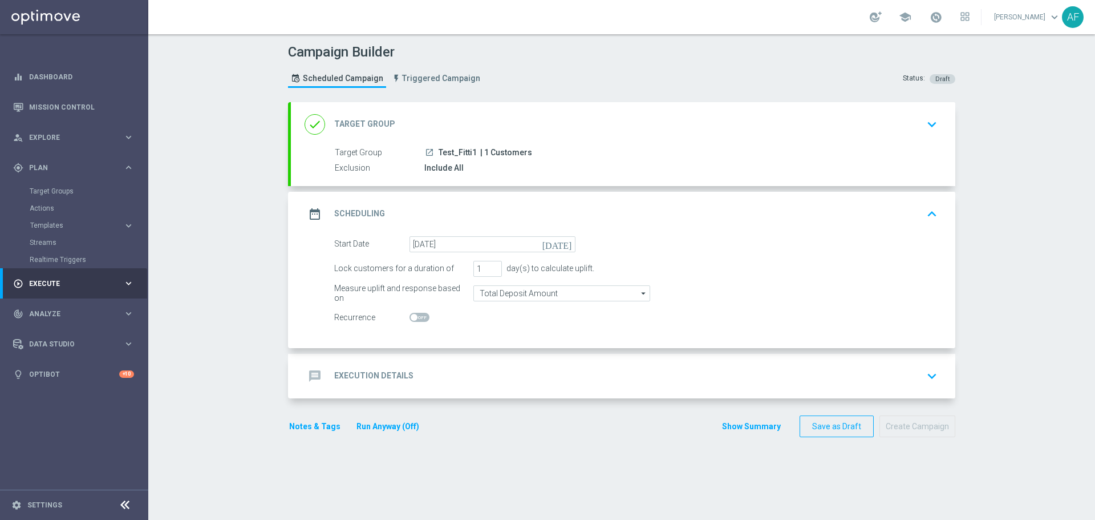
click at [497, 369] on div "message Execution Details keyboard_arrow_down" at bounding box center [623, 376] width 637 height 22
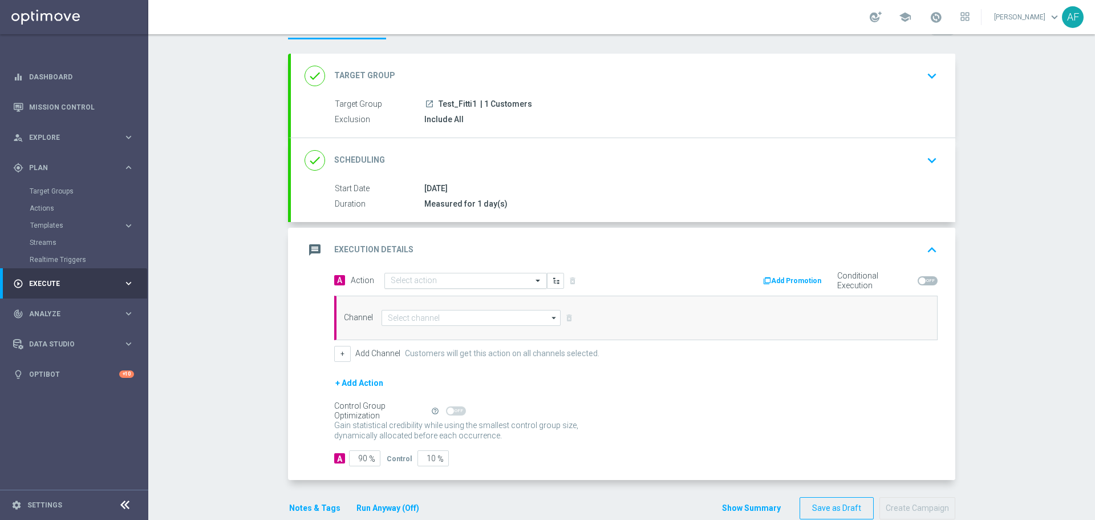
scroll to position [57, 0]
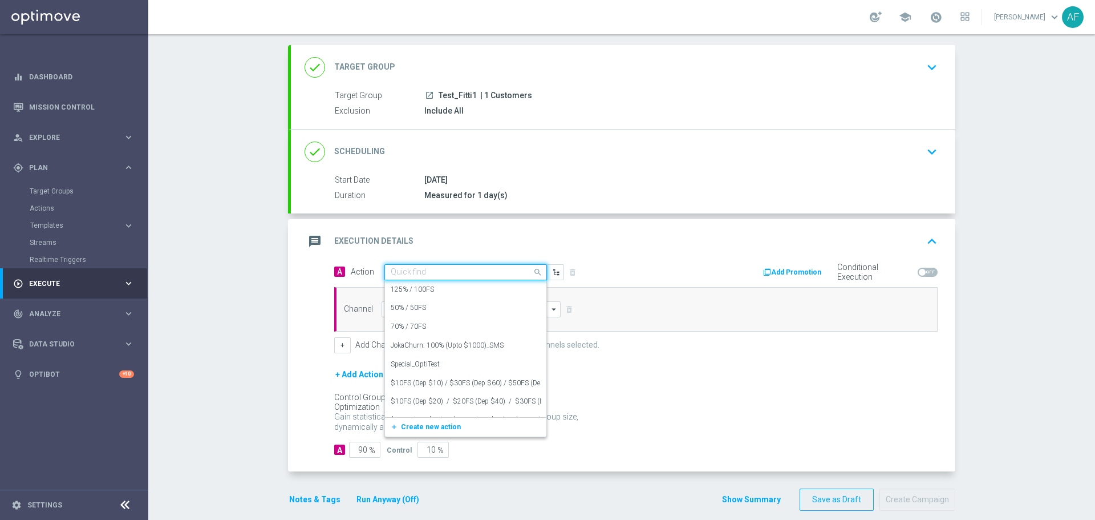
click at [512, 271] on input "text" at bounding box center [454, 273] width 127 height 10
click at [503, 271] on input "text" at bounding box center [454, 273] width 127 height 10
type input "test"
click at [472, 365] on div "Test_Optimove edit" at bounding box center [466, 366] width 150 height 19
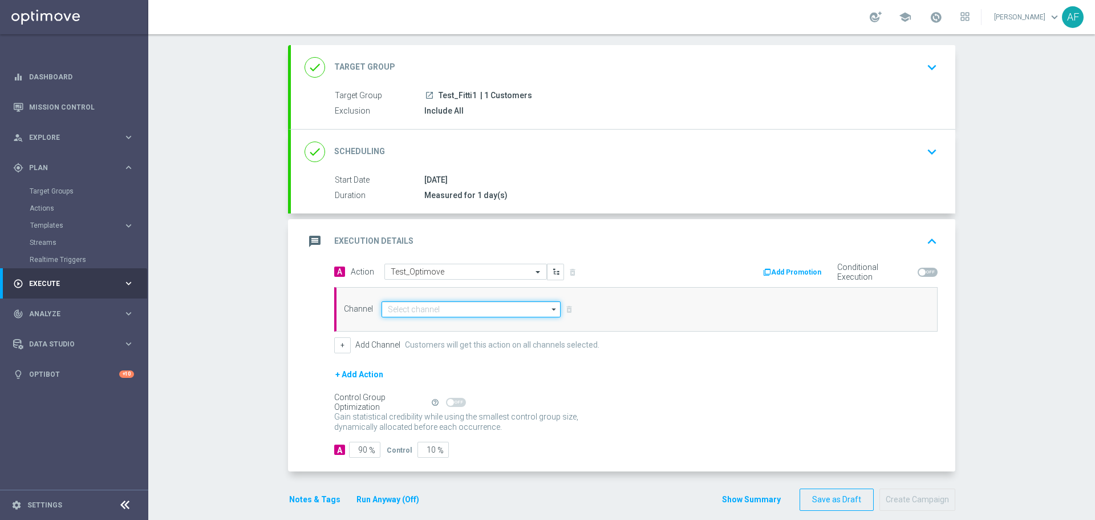
click at [464, 309] on input at bounding box center [471, 309] width 179 height 16
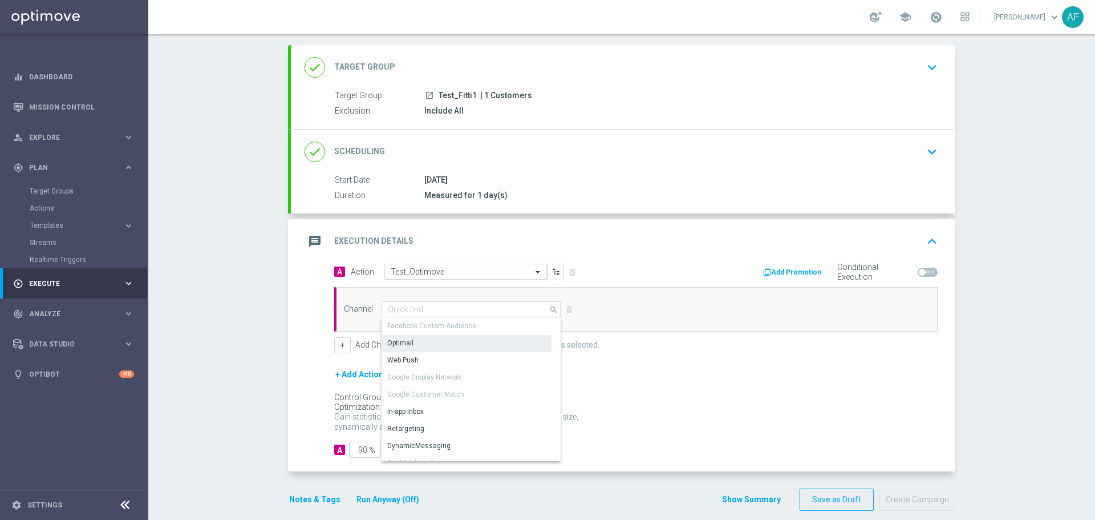
click at [453, 337] on div "Optimail" at bounding box center [467, 343] width 170 height 16
type input "Optimail"
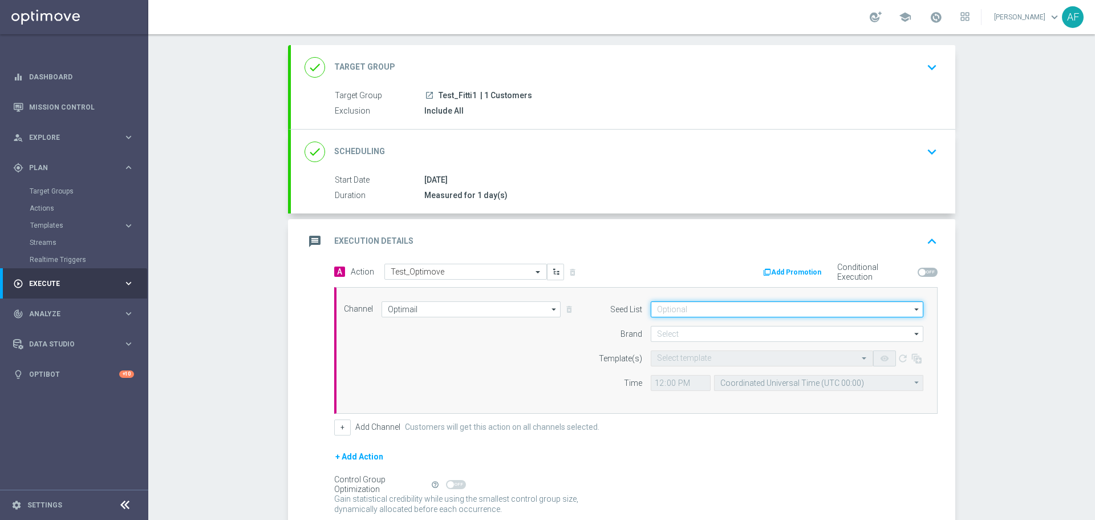
click at [687, 307] on input at bounding box center [787, 309] width 273 height 16
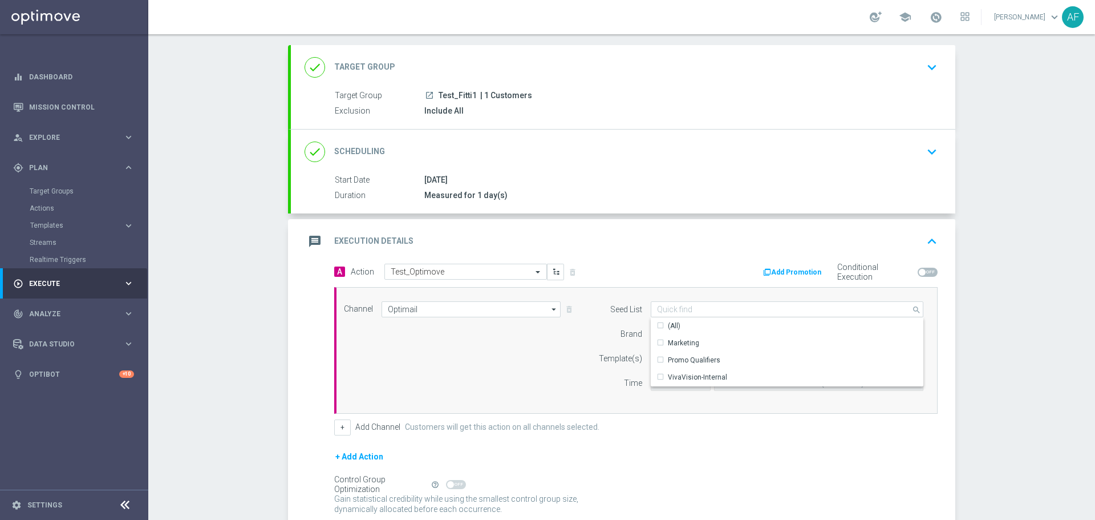
click at [688, 275] on div "Add Promotion Conditional Execution" at bounding box center [791, 273] width 310 height 18
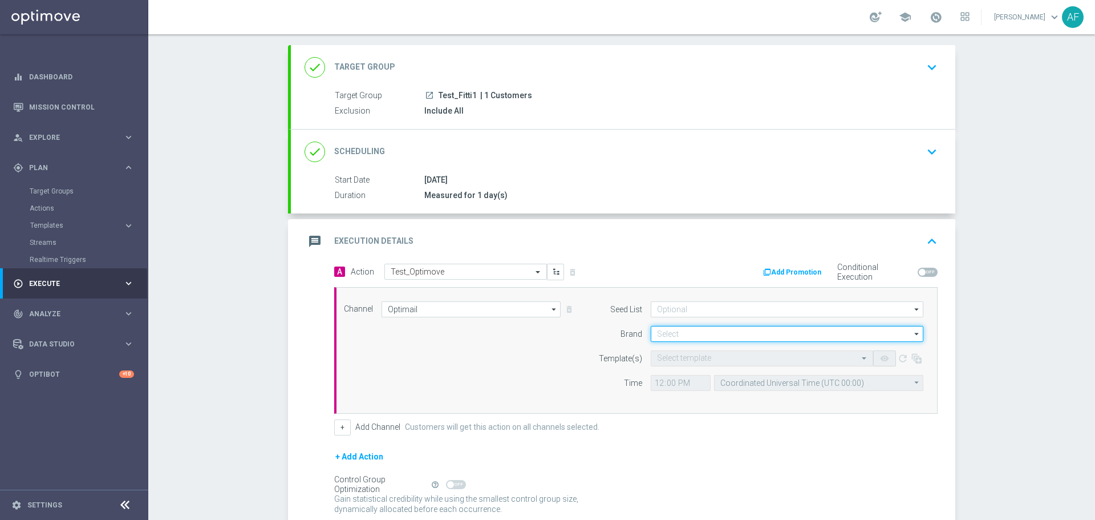
click at [682, 334] on input at bounding box center [787, 334] width 273 height 16
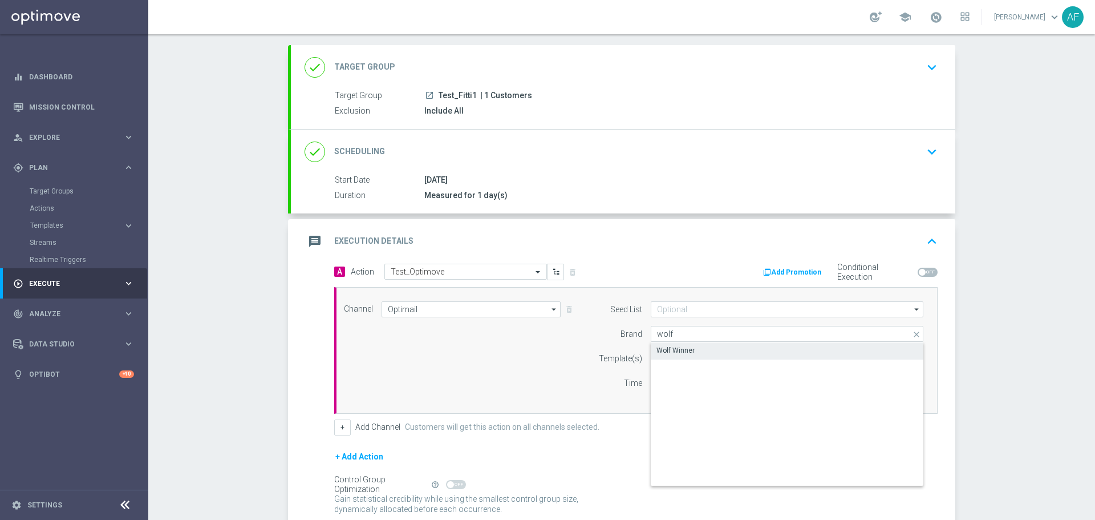
click at [668, 350] on div "Wolf Winner" at bounding box center [675, 350] width 38 height 10
type input "Wolf Winner"
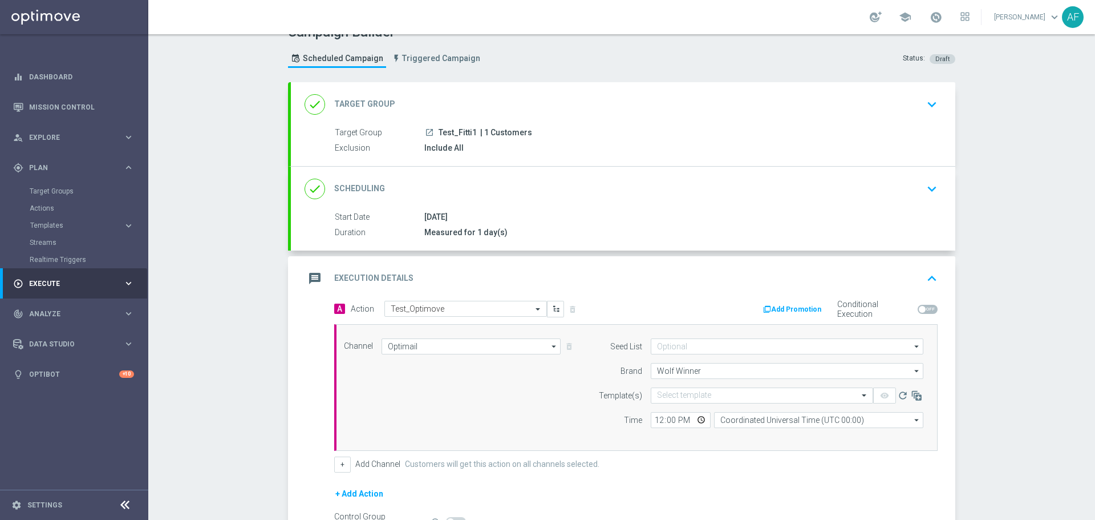
scroll to position [0, 0]
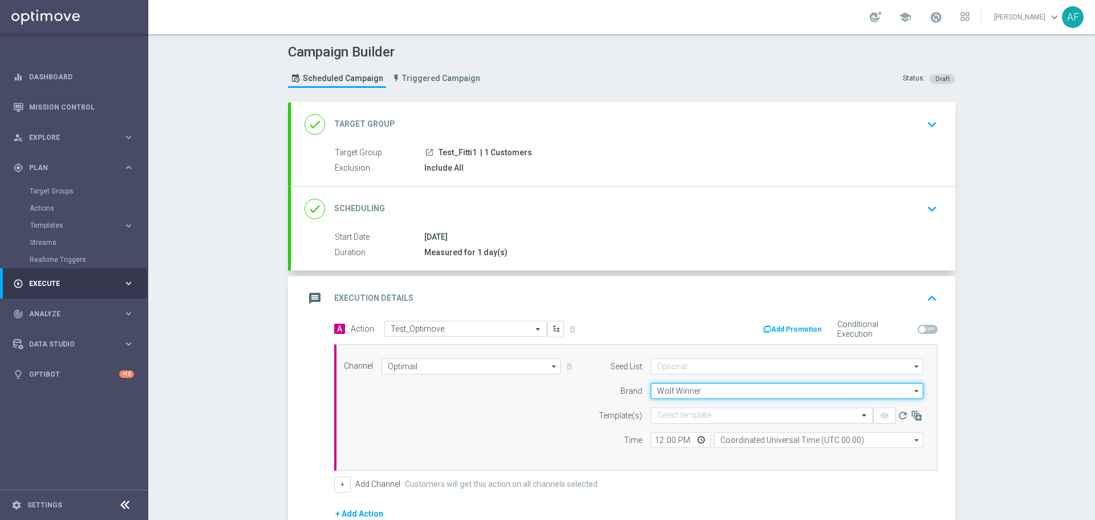
click at [728, 389] on input "Wolf Winner" at bounding box center [787, 391] width 273 height 16
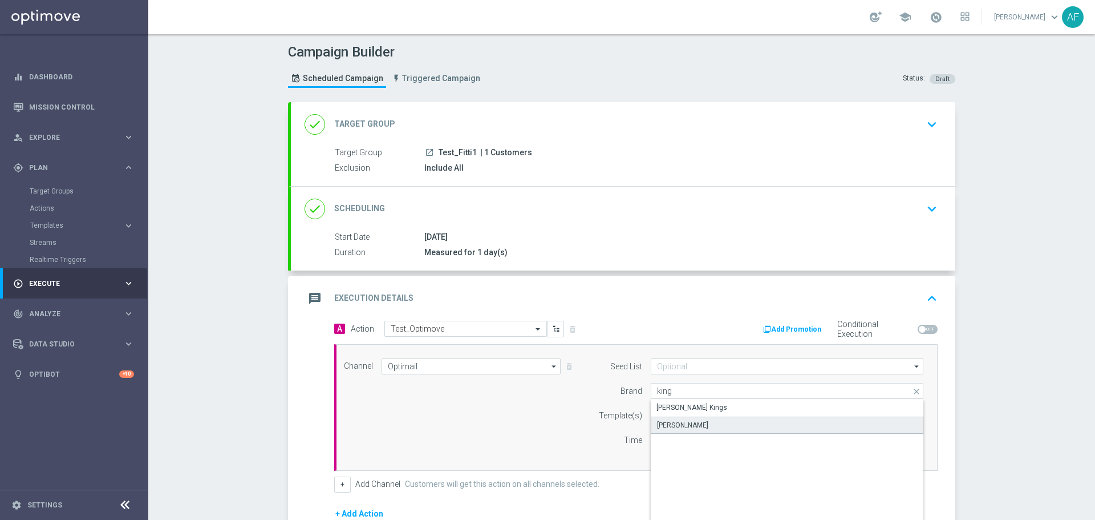
click at [720, 418] on div "[PERSON_NAME]" at bounding box center [787, 424] width 273 height 17
type input "[PERSON_NAME]"
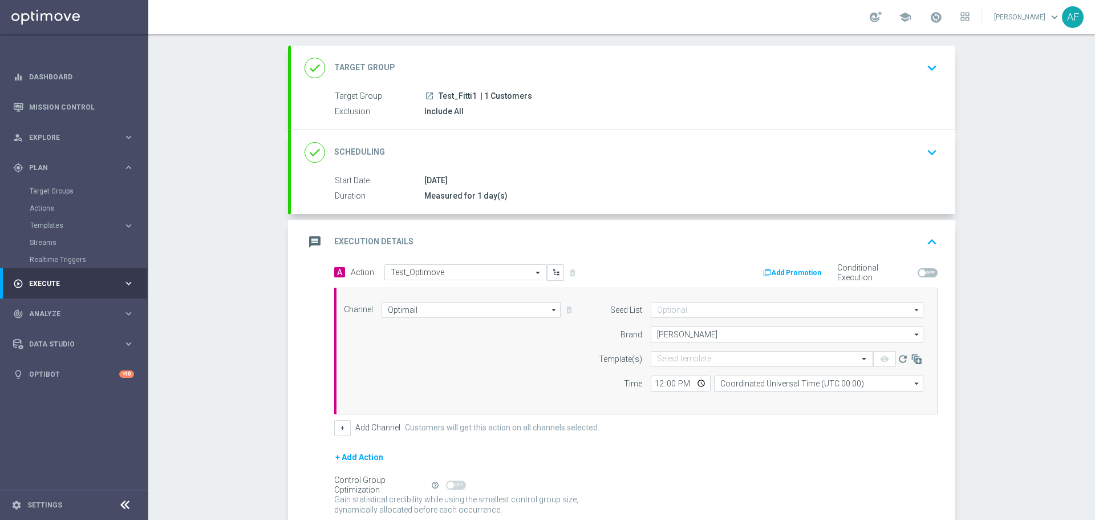
scroll to position [57, 0]
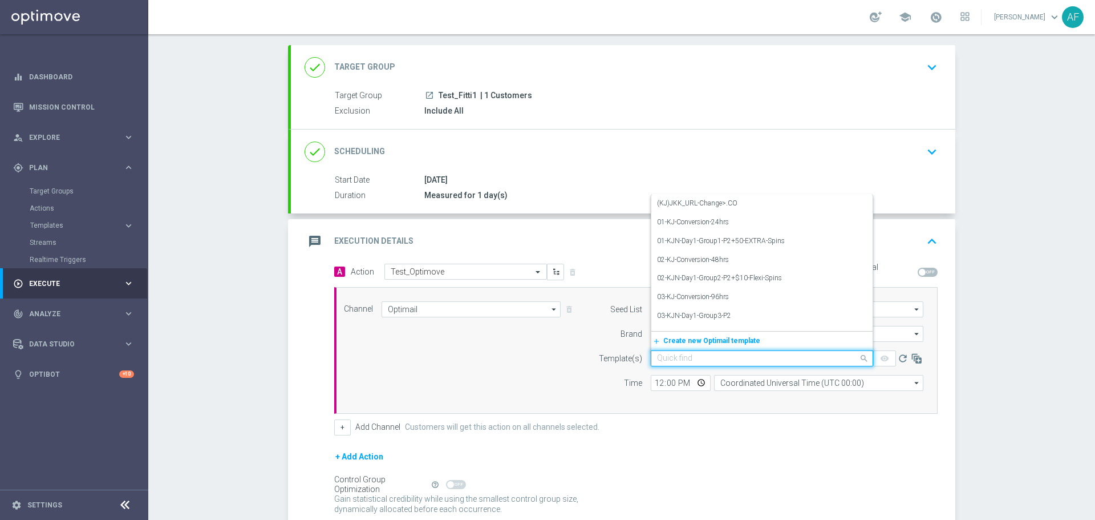
click at [692, 354] on input "text" at bounding box center [750, 359] width 187 height 10
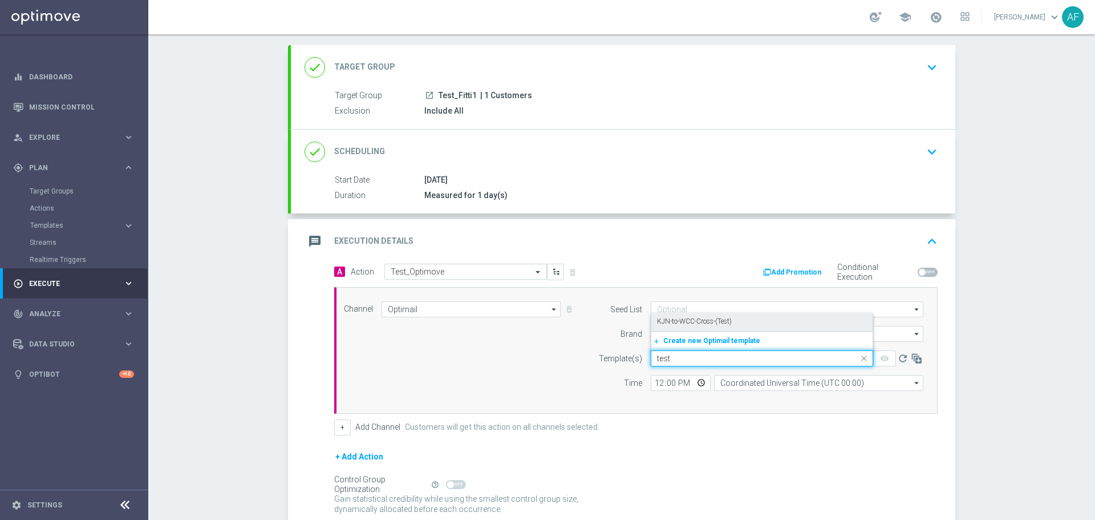
click at [695, 323] on label "KJN-to-WCC-Cross-(Test)" at bounding box center [694, 322] width 75 height 10
type input "test"
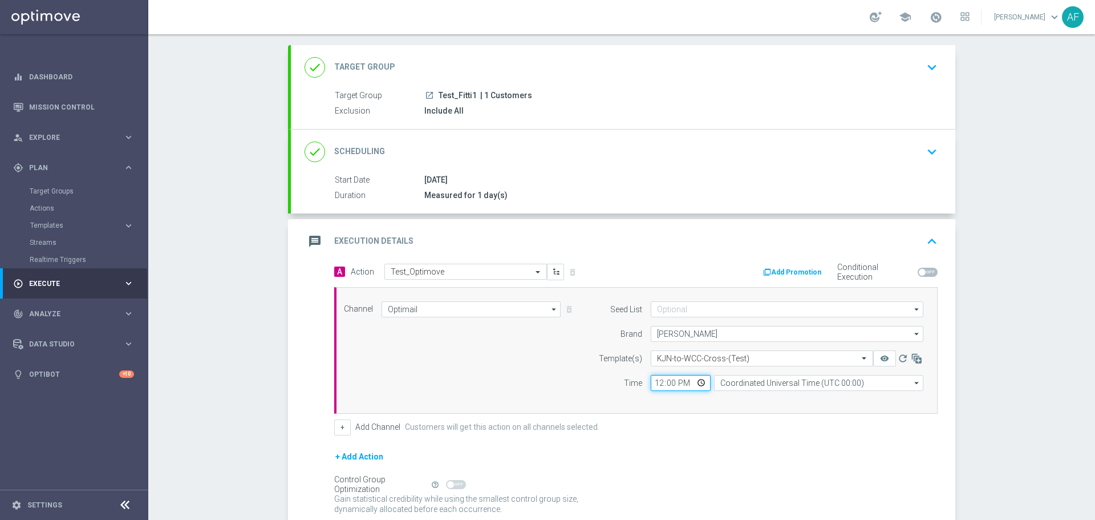
click at [699, 382] on input "12:00" at bounding box center [681, 383] width 60 height 16
click at [784, 380] on input "Coordinated Universal Time (UTC 00:00)" at bounding box center [818, 383] width 209 height 16
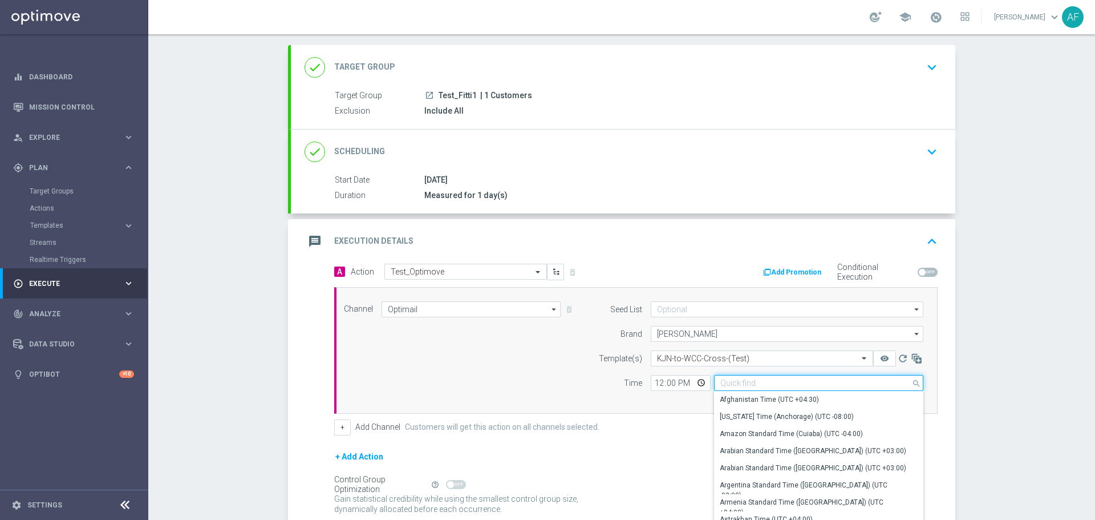
click at [785, 382] on input at bounding box center [818, 383] width 209 height 16
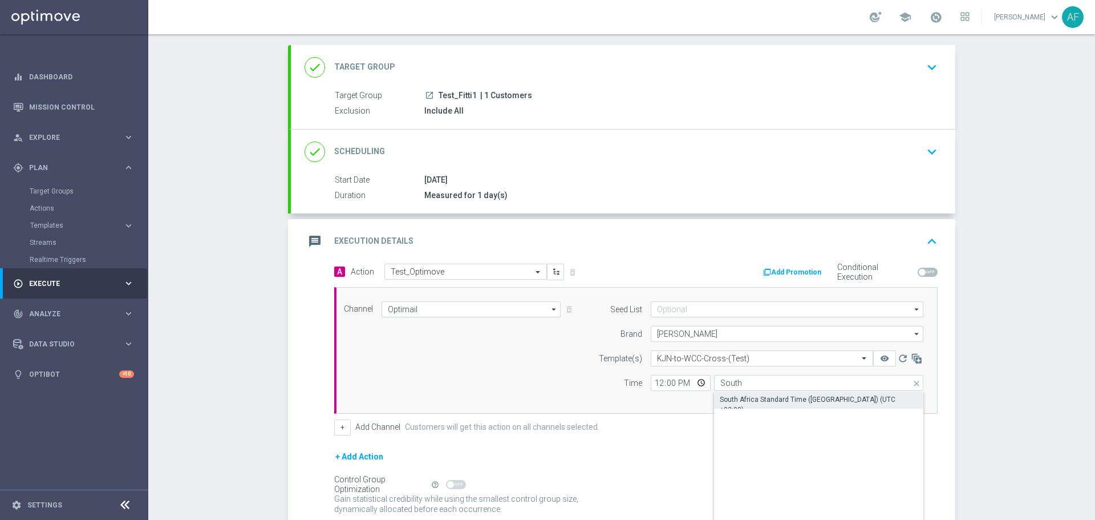
click at [787, 401] on div "South Africa Standard Time (Johannesburg) (UTC +02:00)" at bounding box center [819, 404] width 198 height 21
type input "South Africa Standard Time (Johannesburg) (UTC +02:00)"
click at [695, 382] on input "12:00" at bounding box center [681, 383] width 60 height 16
type input "14:32"
click at [625, 428] on div "+ Add Channel Customers will get this action on all channels selected." at bounding box center [635, 427] width 603 height 16
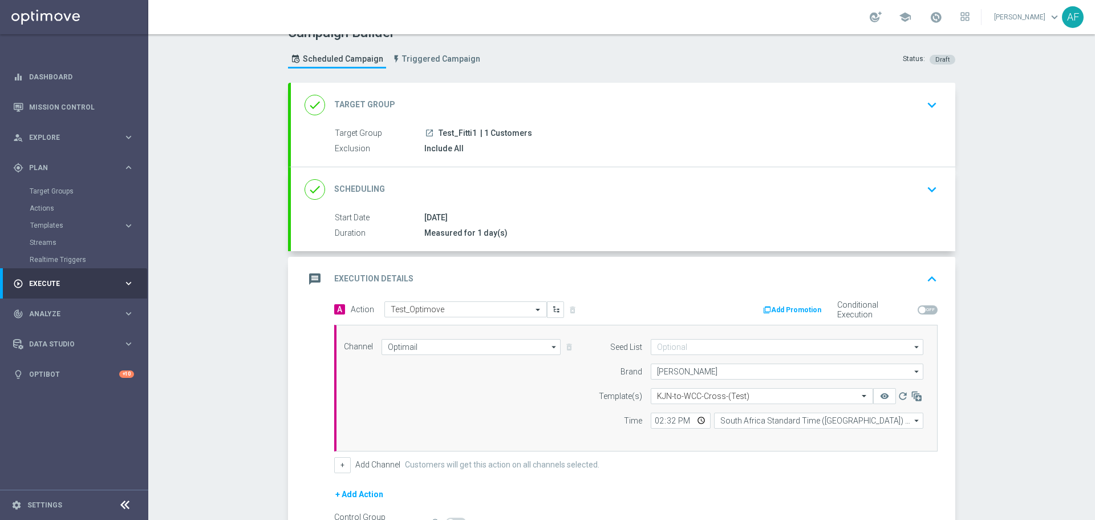
scroll to position [0, 0]
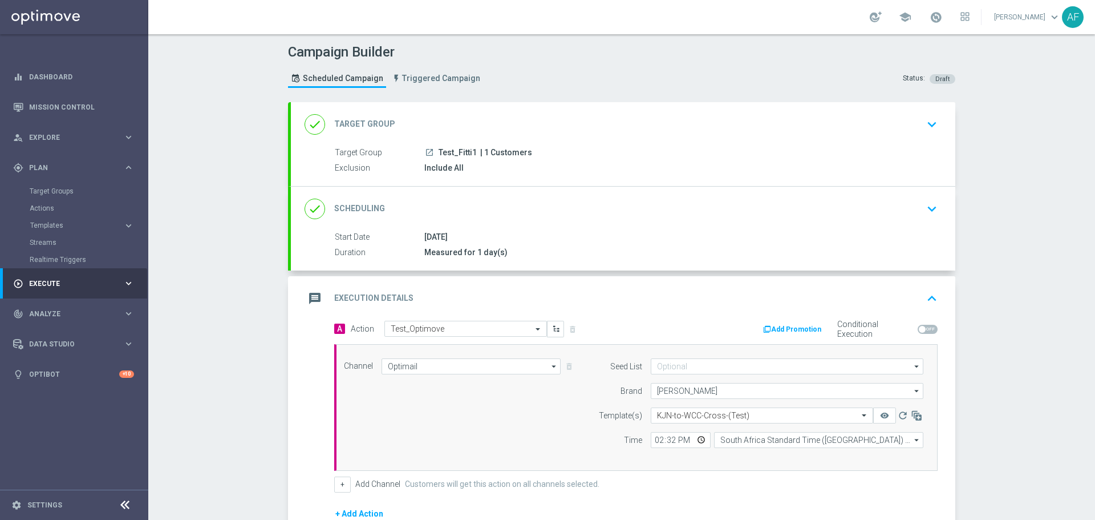
click at [471, 153] on span "Test_Fitti1" at bounding box center [458, 153] width 38 height 10
drag, startPoint x: 500, startPoint y: 152, endPoint x: 780, endPoint y: 167, distance: 281.0
click at [500, 152] on span "| 1 Customers" at bounding box center [506, 153] width 52 height 10
click at [923, 118] on icon "keyboard_arrow_down" at bounding box center [931, 124] width 17 height 17
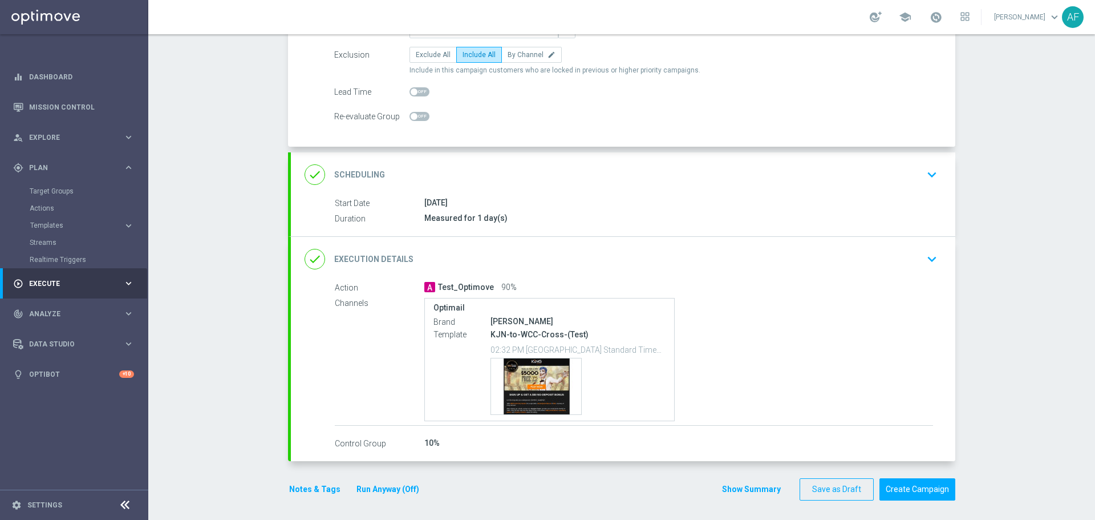
scroll to position [128, 0]
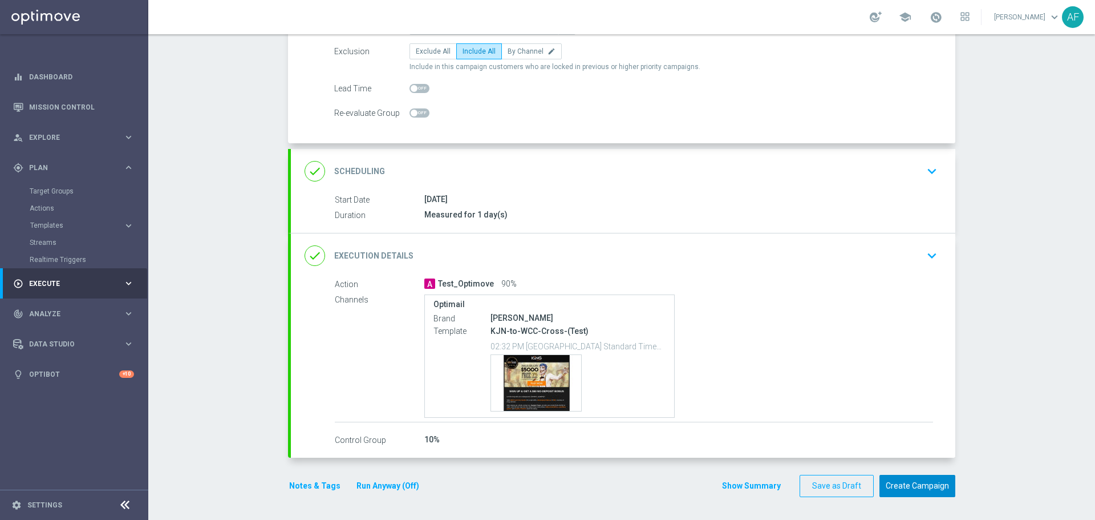
click at [918, 486] on button "Create Campaign" at bounding box center [918, 486] width 76 height 22
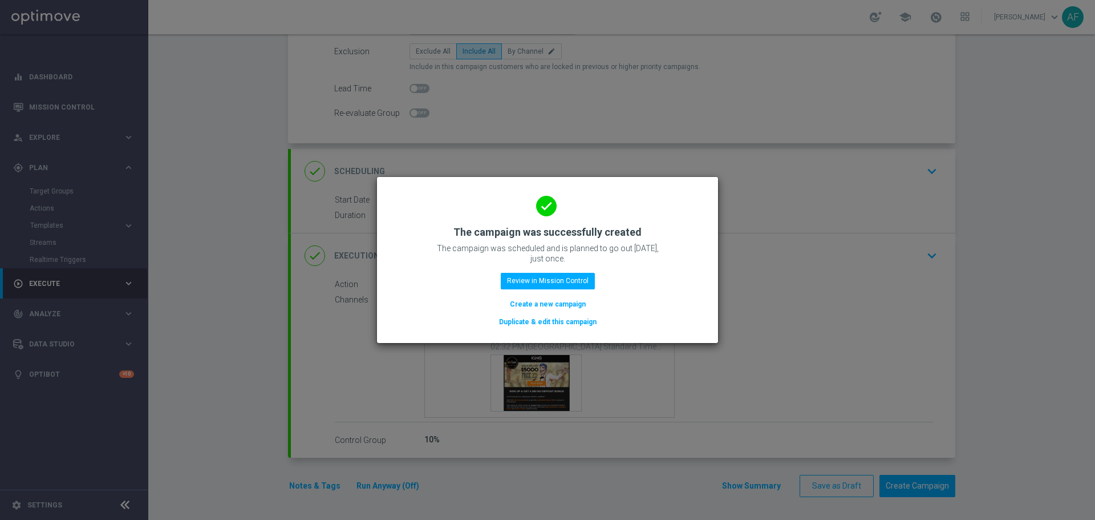
click at [797, 226] on modal-container "done The campaign was successfully created The campaign was scheduled and is pl…" at bounding box center [547, 260] width 1095 height 520
click at [777, 160] on modal-container "done The campaign was successfully created The campaign was scheduled and is pl…" at bounding box center [547, 260] width 1095 height 520
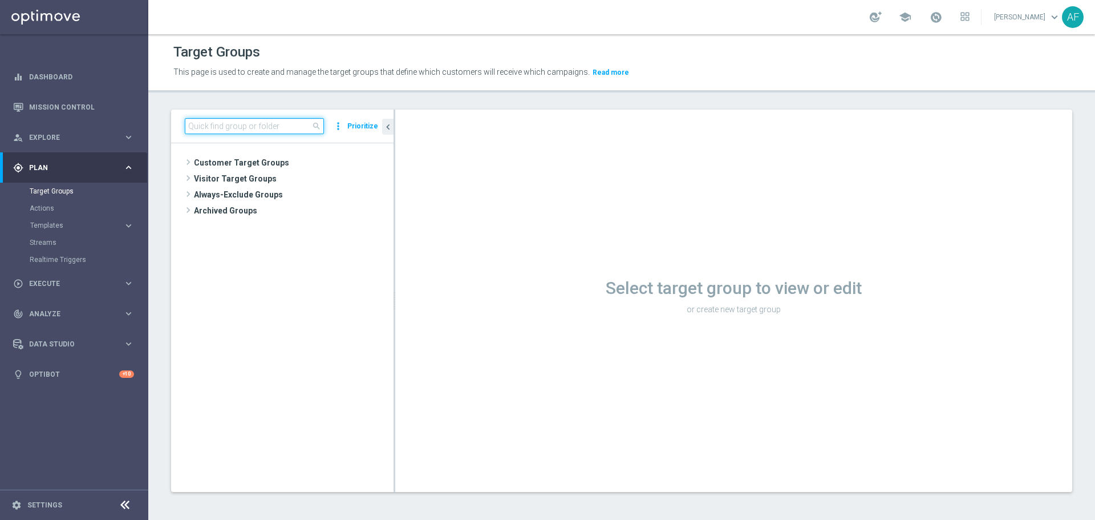
click at [281, 127] on input at bounding box center [254, 126] width 139 height 16
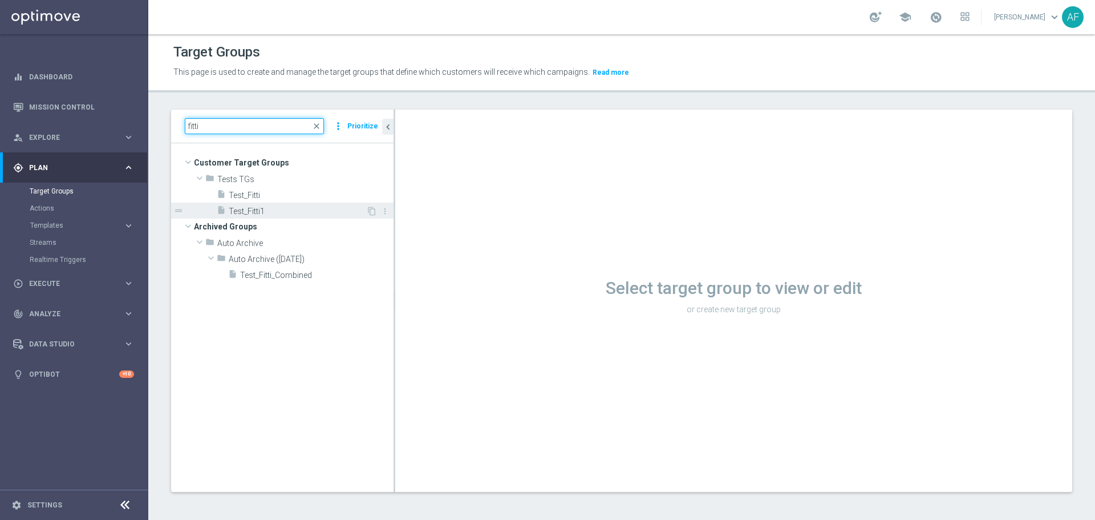
type input "fitti"
click at [286, 212] on span "Test_Fitti1" at bounding box center [297, 211] width 137 height 10
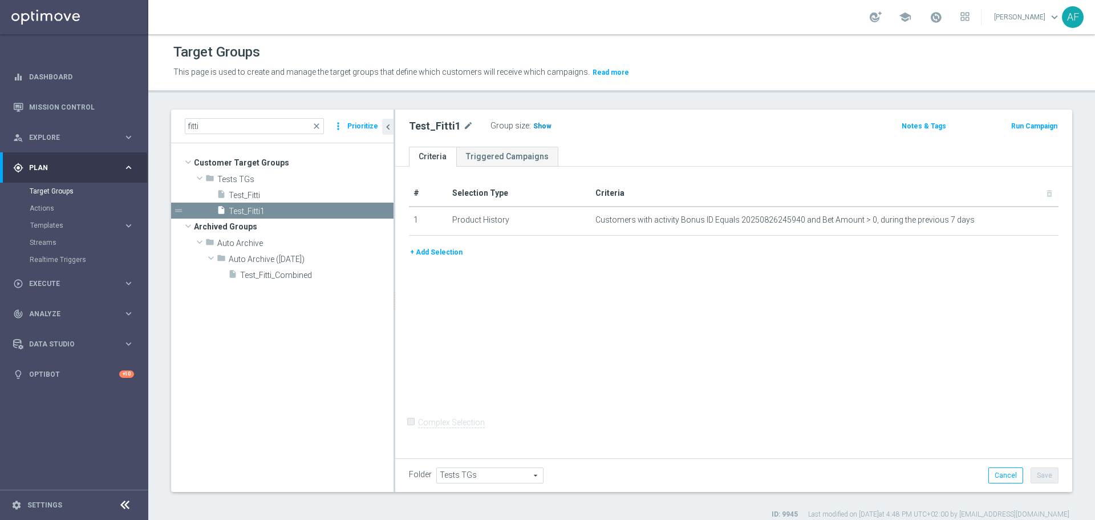
click at [543, 124] on span "Show" at bounding box center [542, 126] width 18 height 8
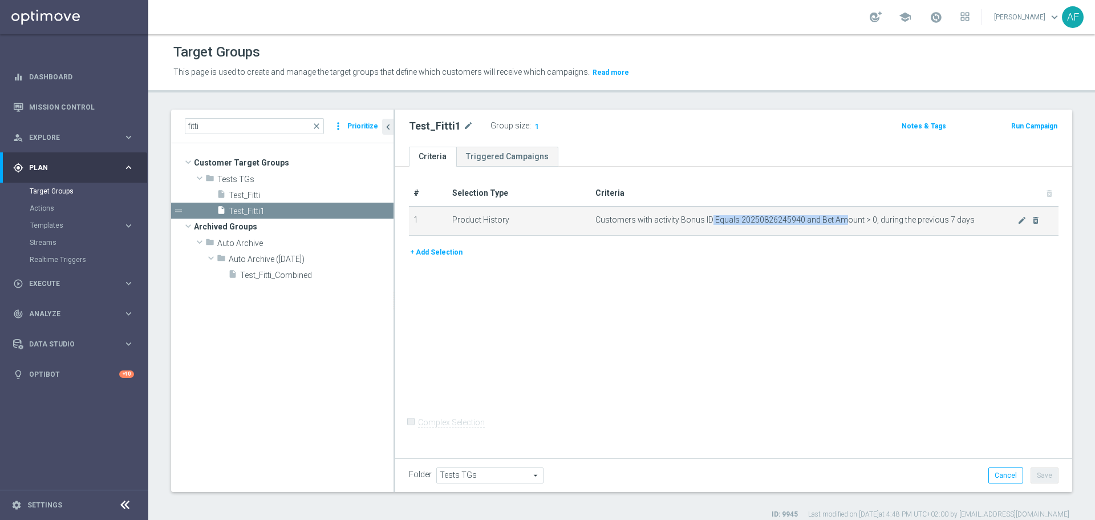
drag, startPoint x: 707, startPoint y: 221, endPoint x: 843, endPoint y: 224, distance: 136.3
click at [841, 220] on span "Customers with activity Bonus ID Equals 20250826245940 and Bet Amount > 0, duri…" at bounding box center [806, 220] width 422 height 10
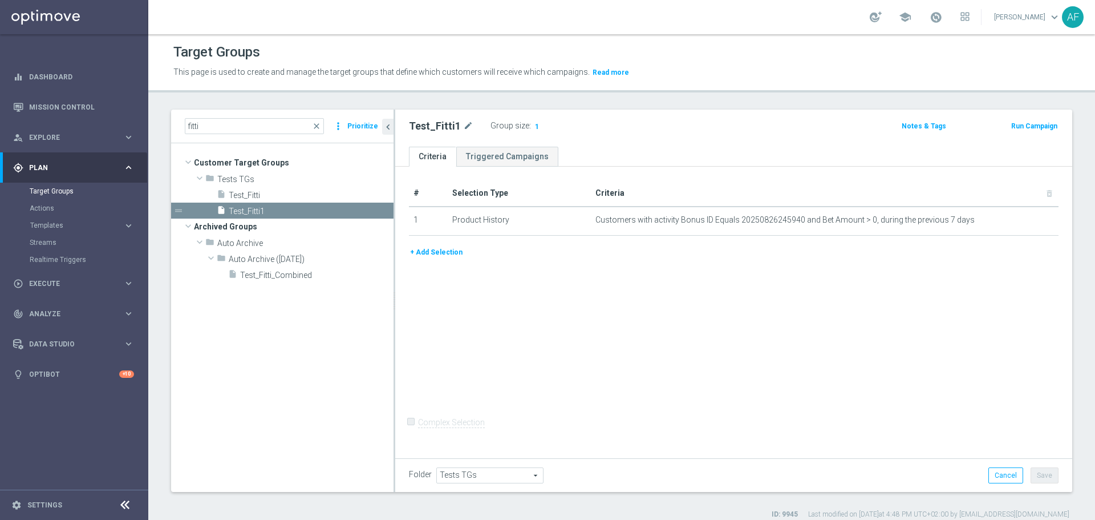
click at [854, 248] on div "+ Add Selection" at bounding box center [733, 252] width 667 height 13
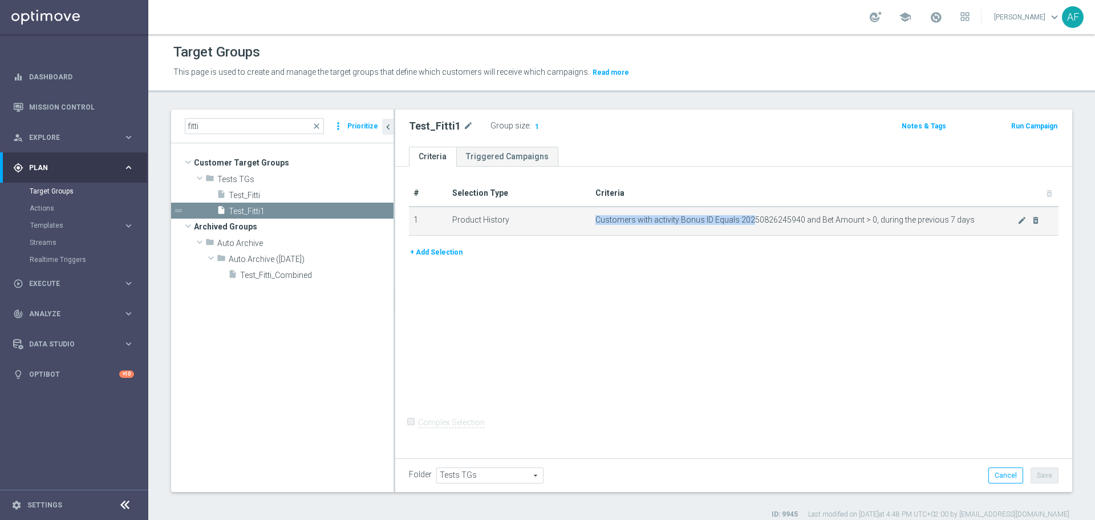
drag, startPoint x: 866, startPoint y: 214, endPoint x: 771, endPoint y: 234, distance: 97.9
click at [750, 220] on td "Customers with activity Bonus ID Equals 20250826245940 and Bet Amount > 0, duri…" at bounding box center [825, 220] width 468 height 29
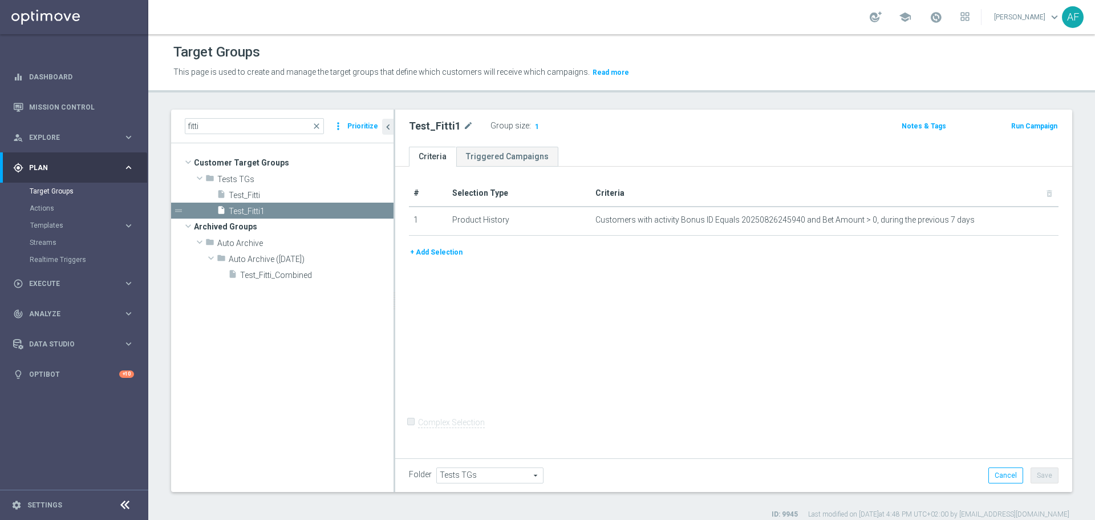
click at [822, 264] on div "+ Add Selection" at bounding box center [733, 256] width 667 height 21
click at [534, 127] on span "1" at bounding box center [537, 127] width 6 height 11
click at [301, 189] on div "insert_drive_file Test_Fitti" at bounding box center [291, 195] width 149 height 16
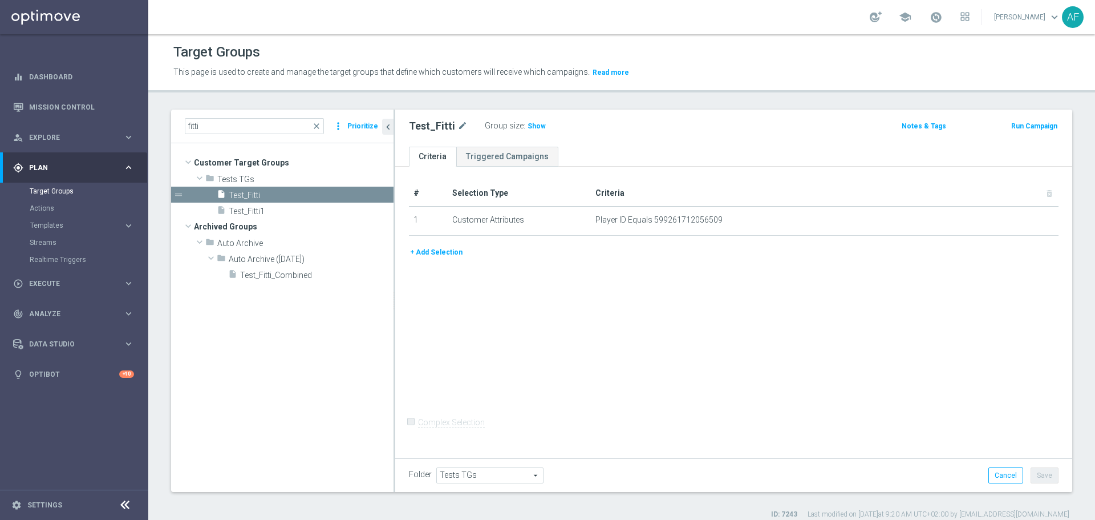
drag, startPoint x: 525, startPoint y: 124, endPoint x: 572, endPoint y: 145, distance: 51.3
click at [528, 124] on span "Show" at bounding box center [537, 126] width 18 height 8
click at [322, 206] on span "Test_Fitti1" at bounding box center [297, 211] width 137 height 10
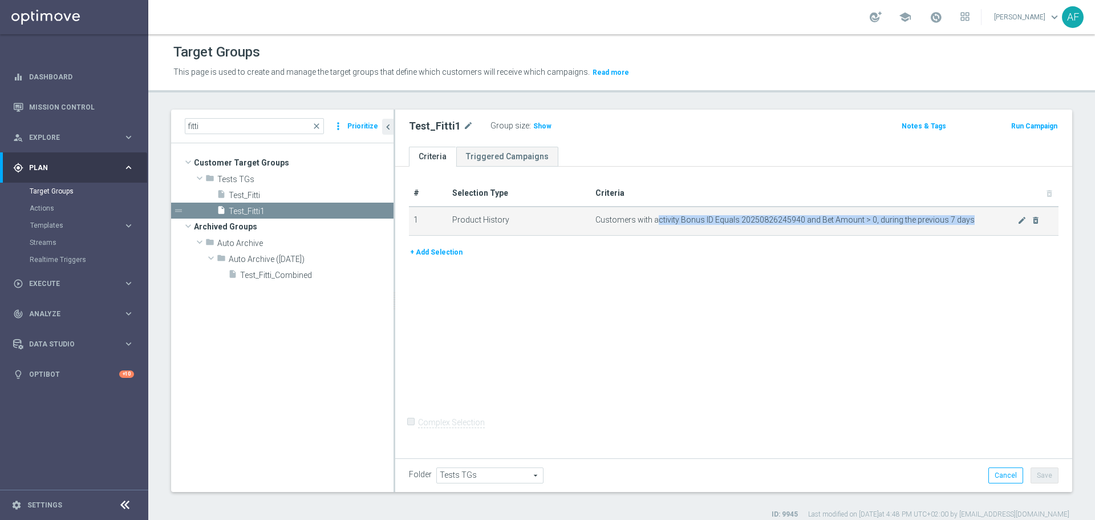
drag, startPoint x: 655, startPoint y: 218, endPoint x: 846, endPoint y: 226, distance: 191.2
click at [845, 226] on td "Customers with activity Bonus ID Equals 20250826245940 and Bet Amount > 0, duri…" at bounding box center [825, 220] width 468 height 29
click at [854, 222] on span "Customers with activity Bonus ID Equals 20250826245940 and Bet Amount > 0, duri…" at bounding box center [806, 220] width 422 height 10
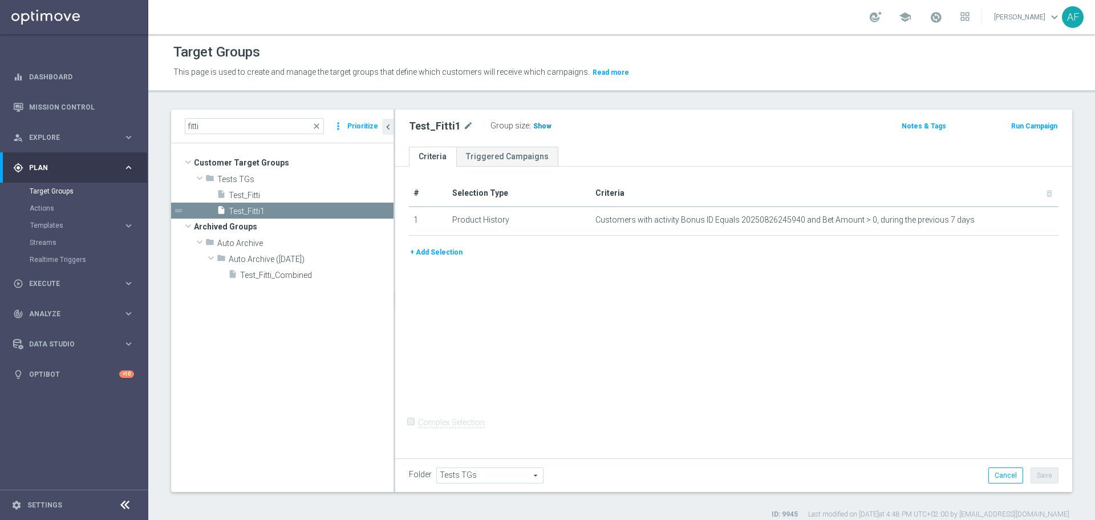
click at [541, 128] on span "Show" at bounding box center [542, 126] width 18 height 8
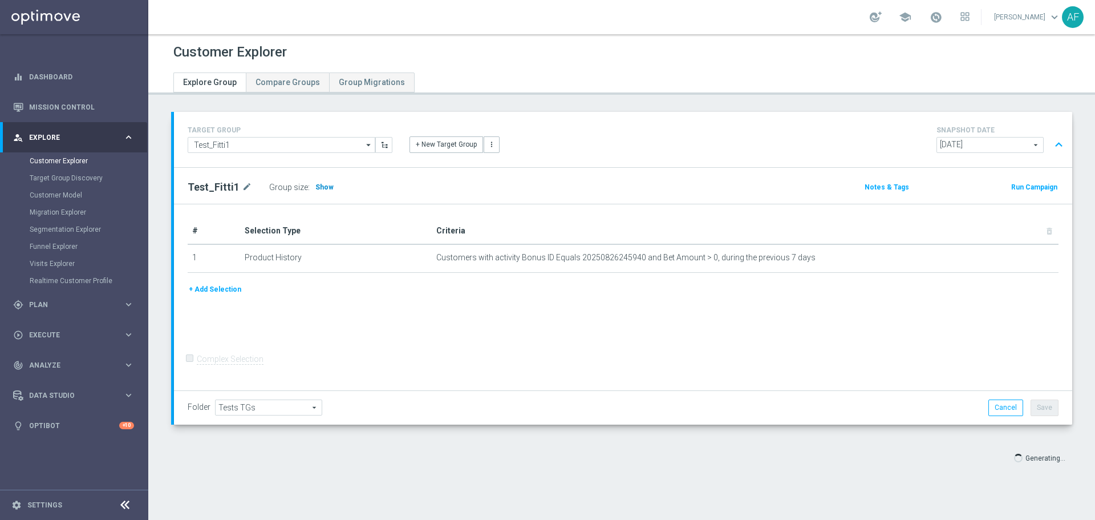
click at [327, 189] on span "Show" at bounding box center [324, 187] width 18 height 8
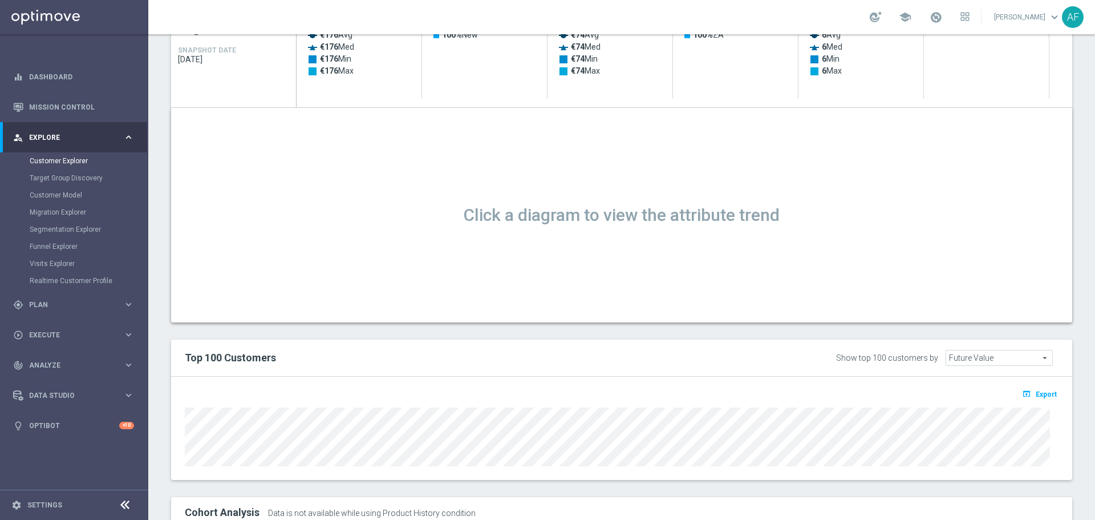
scroll to position [643, 0]
